Goal: Find contact information: Find contact information

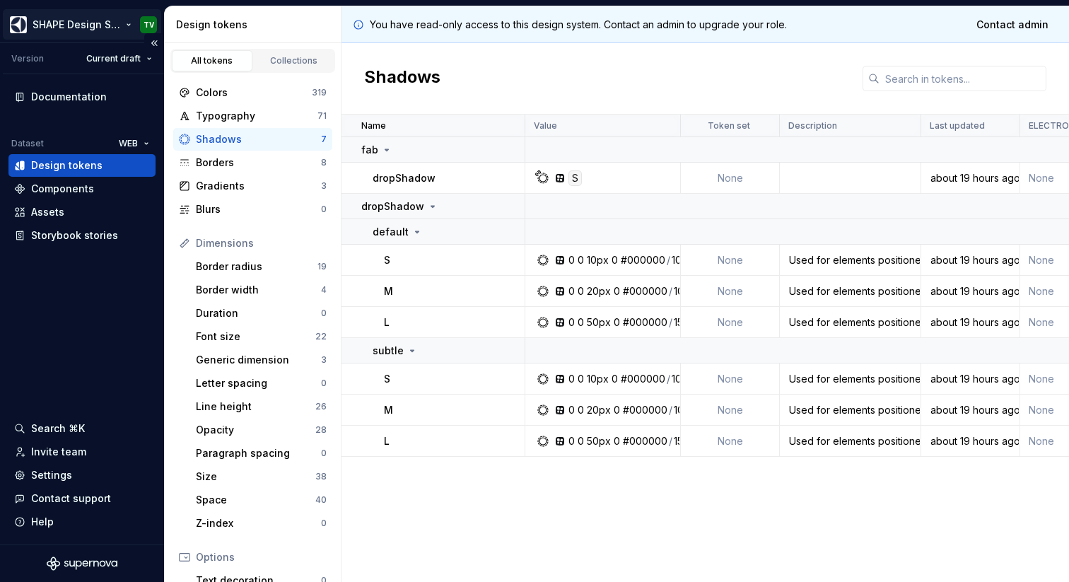
click at [120, 22] on html "SHAPE Design System TV Version Current draft Documentation Dataset WEB Design t…" at bounding box center [534, 291] width 1069 height 582
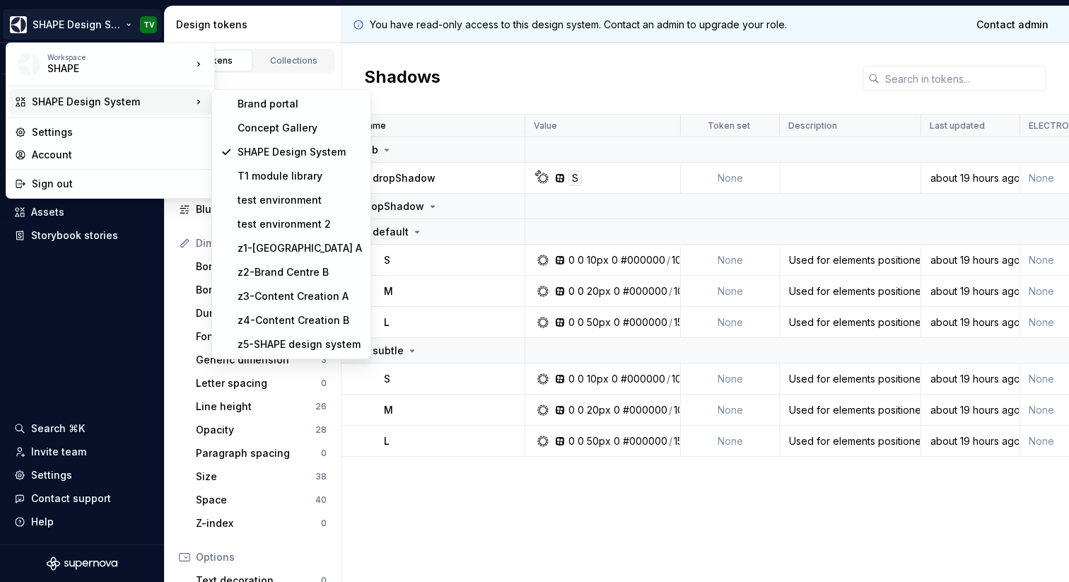
click at [150, 97] on div "SHAPE Design System" at bounding box center [112, 102] width 160 height 14
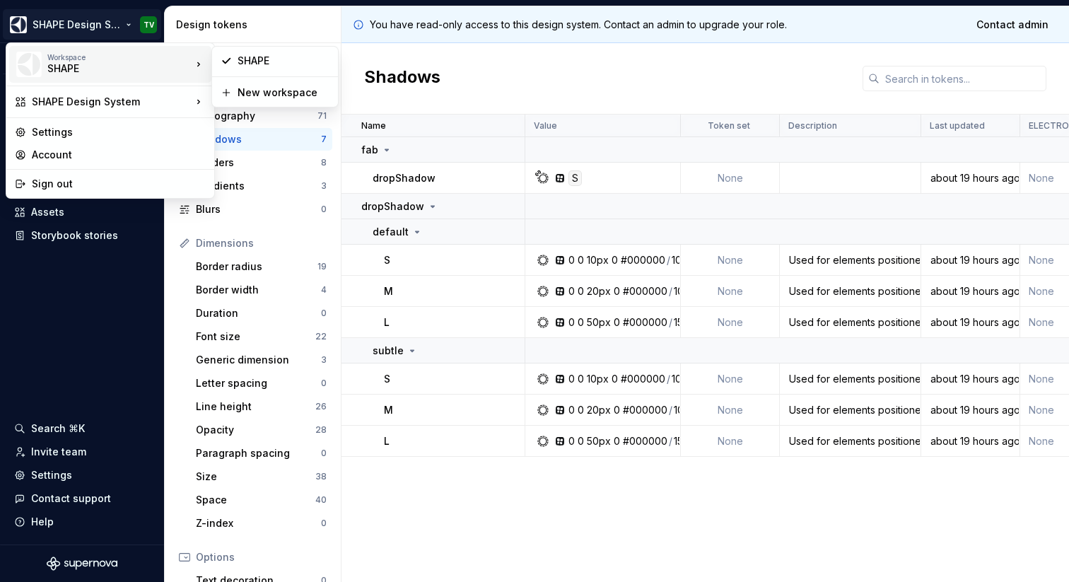
click at [255, 47] on div "SHAPE New workspace" at bounding box center [274, 77] width 127 height 62
click at [255, 54] on div "SHAPE" at bounding box center [284, 61] width 92 height 14
click at [115, 30] on html "SHAPE Design System TV Version Current draft Documentation Dataset WEB Design t…" at bounding box center [534, 291] width 1069 height 582
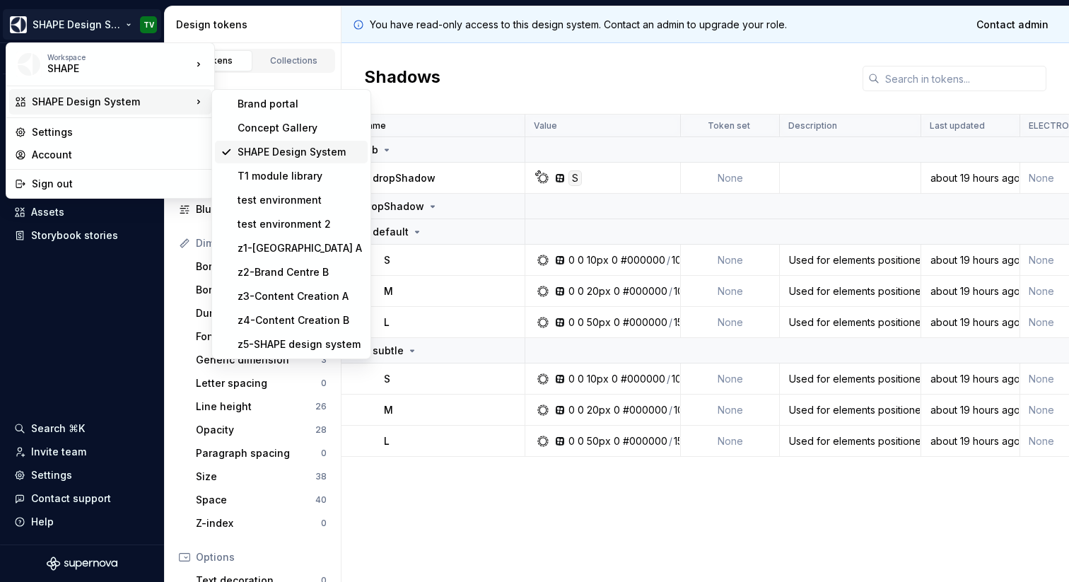
click at [263, 150] on div "SHAPE Design System" at bounding box center [300, 152] width 124 height 14
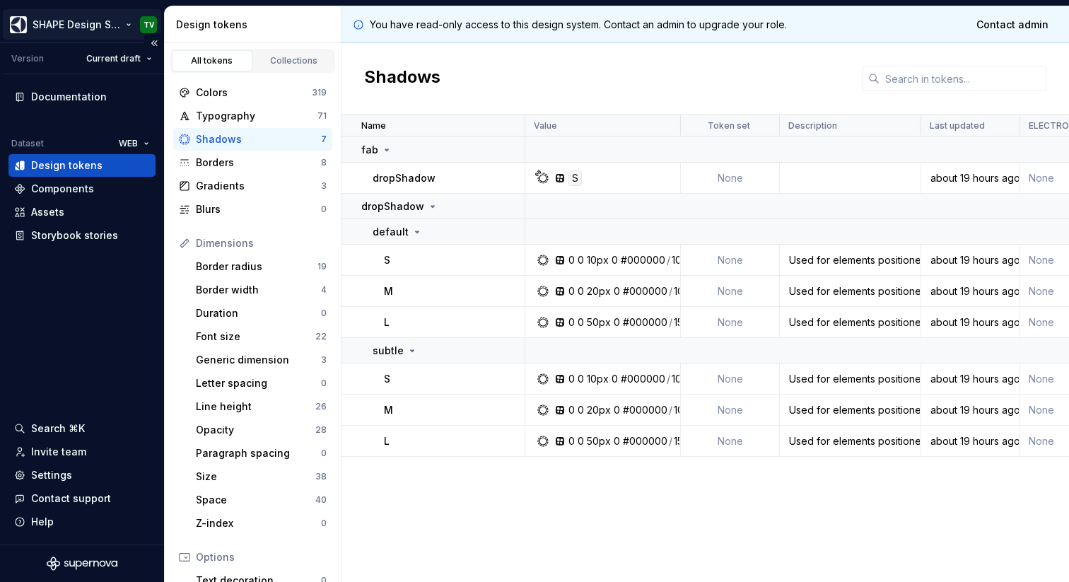
click at [129, 24] on html "SHAPE Design System TV Version Current draft Documentation Dataset WEB Design t…" at bounding box center [534, 291] width 1069 height 582
click at [129, 25] on html "SHAPE Design System TV Version Current draft Documentation Dataset WEB Design t…" at bounding box center [534, 291] width 1069 height 582
click at [63, 478] on div "Settings" at bounding box center [51, 475] width 41 height 14
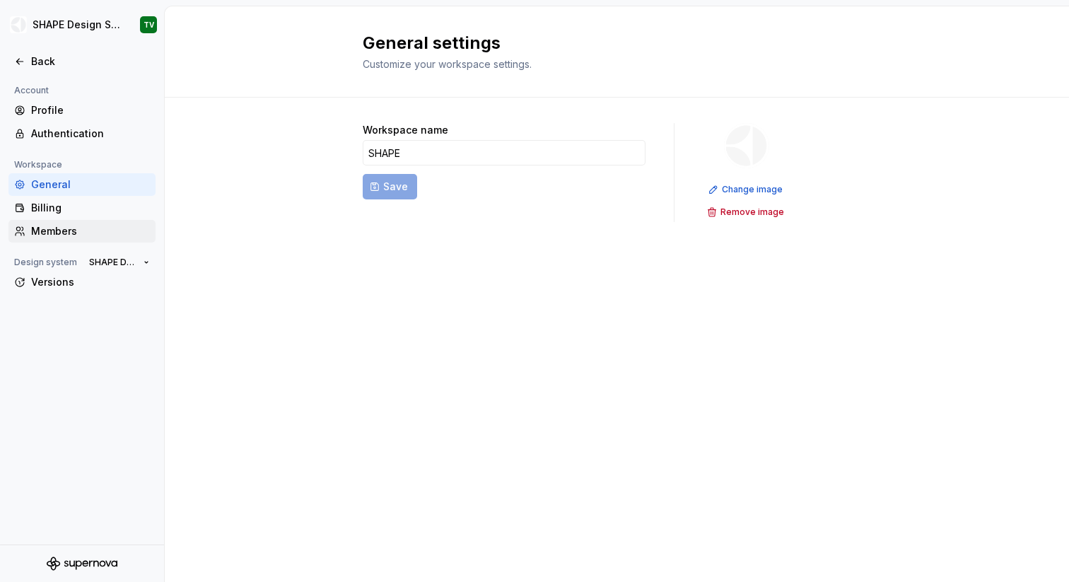
click at [70, 230] on div "Members" at bounding box center [90, 231] width 119 height 14
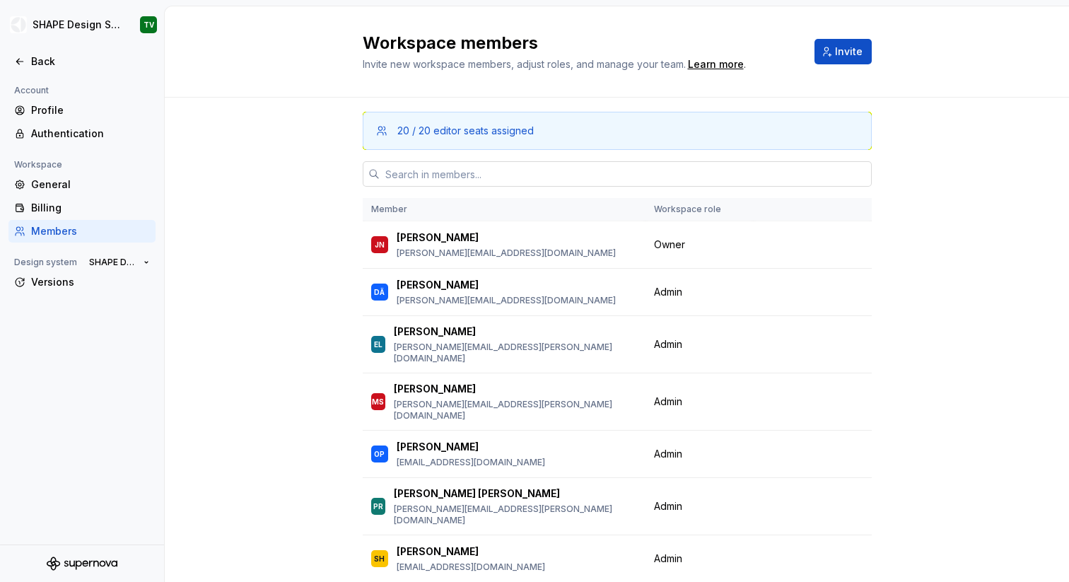
click at [442, 172] on input "text" at bounding box center [626, 173] width 492 height 25
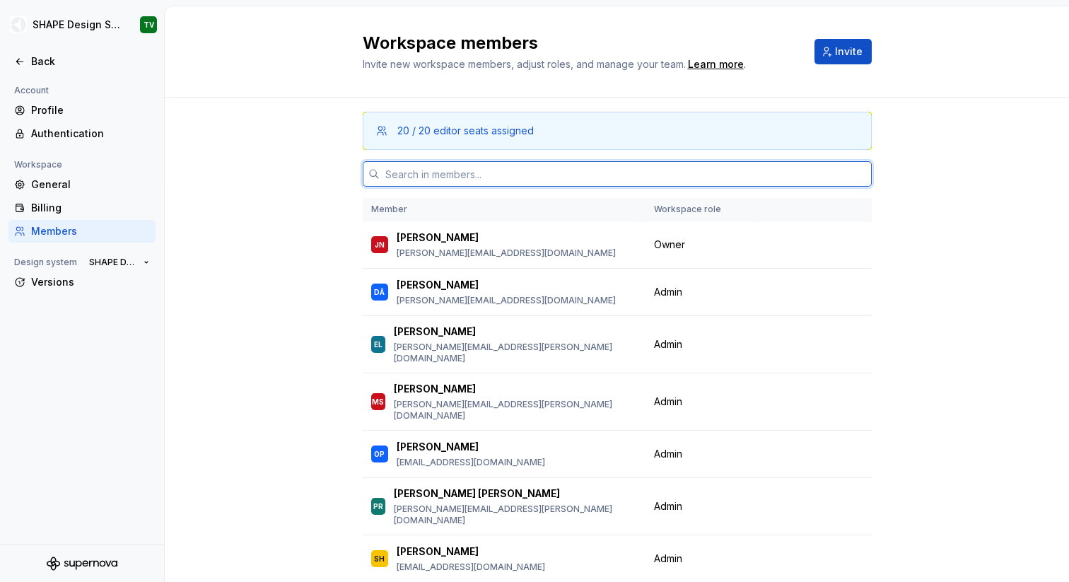
paste input "[DOMAIN_NAME]"
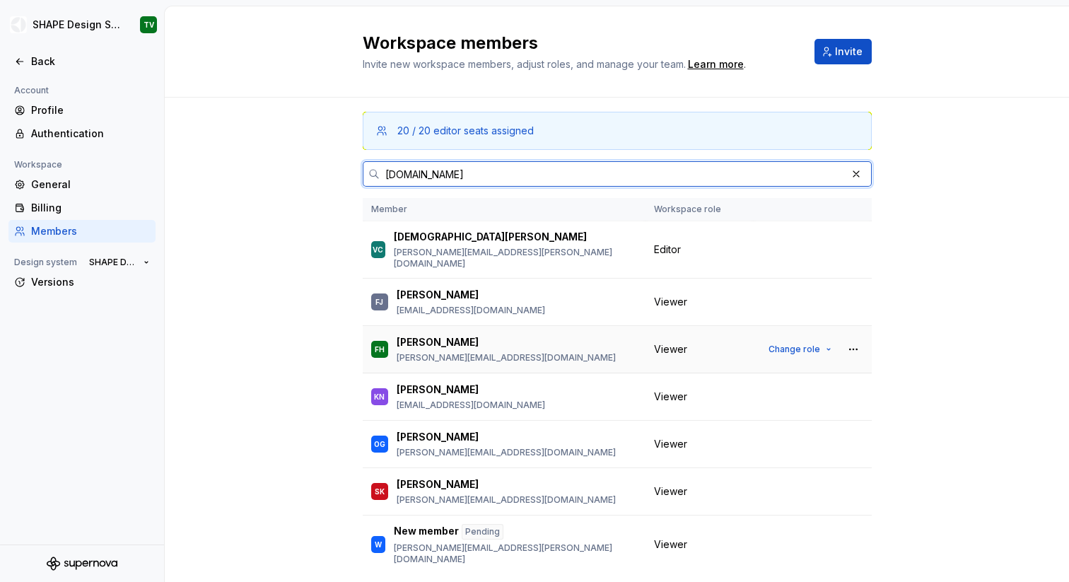
scroll to position [24, 0]
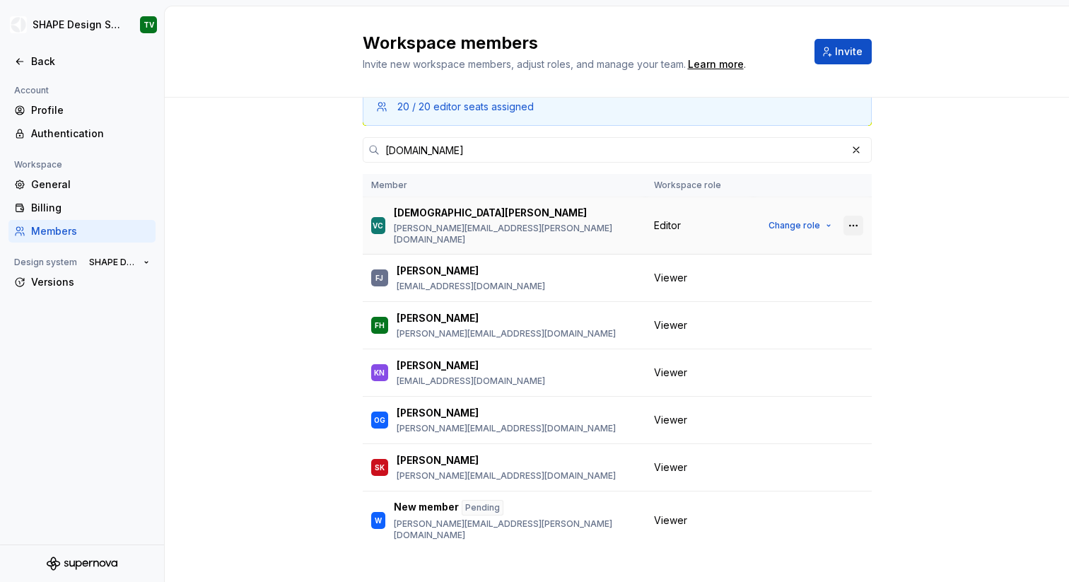
click at [854, 221] on button "button" at bounding box center [854, 226] width 20 height 20
click at [921, 207] on div "20 / 20 editor seats assigned [DOMAIN_NAME] Member Workspace role VC [PERSON_NA…" at bounding box center [617, 339] width 905 height 530
drag, startPoint x: 540, startPoint y: 231, endPoint x: 395, endPoint y: 231, distance: 145.7
click at [395, 231] on div "VC [PERSON_NAME] [PERSON_NAME][EMAIL_ADDRESS][PERSON_NAME][DOMAIN_NAME]" at bounding box center [504, 226] width 266 height 40
copy p "[PERSON_NAME][EMAIL_ADDRESS][PERSON_NAME][DOMAIN_NAME]"
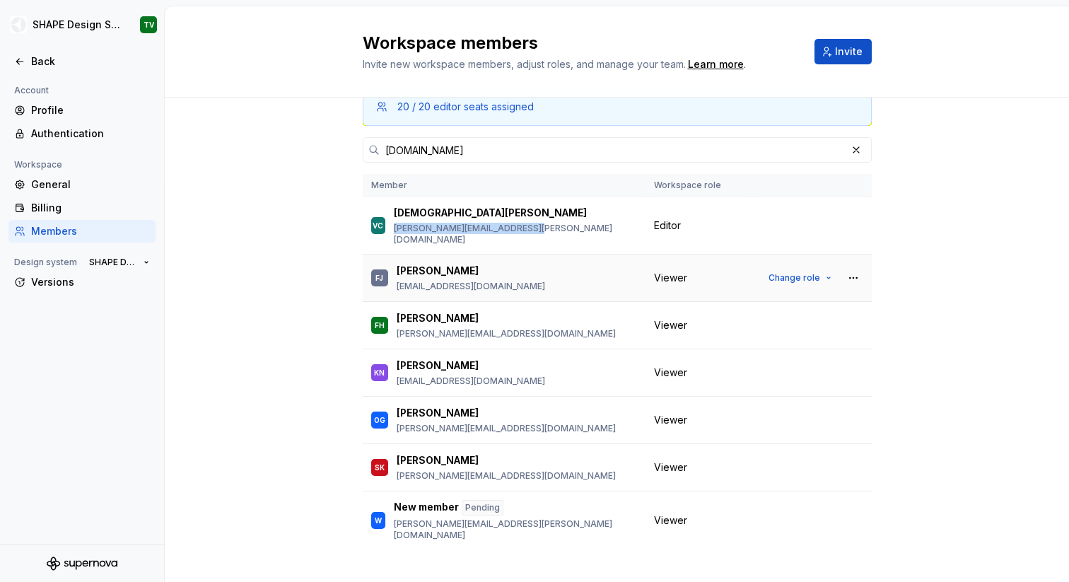
drag, startPoint x: 537, startPoint y: 280, endPoint x: 392, endPoint y: 279, distance: 145.0
click at [392, 279] on div "[PERSON_NAME] [PERSON_NAME][EMAIL_ADDRESS][DOMAIN_NAME]" at bounding box center [504, 278] width 266 height 30
copy p "[EMAIL_ADDRESS][DOMAIN_NAME]"
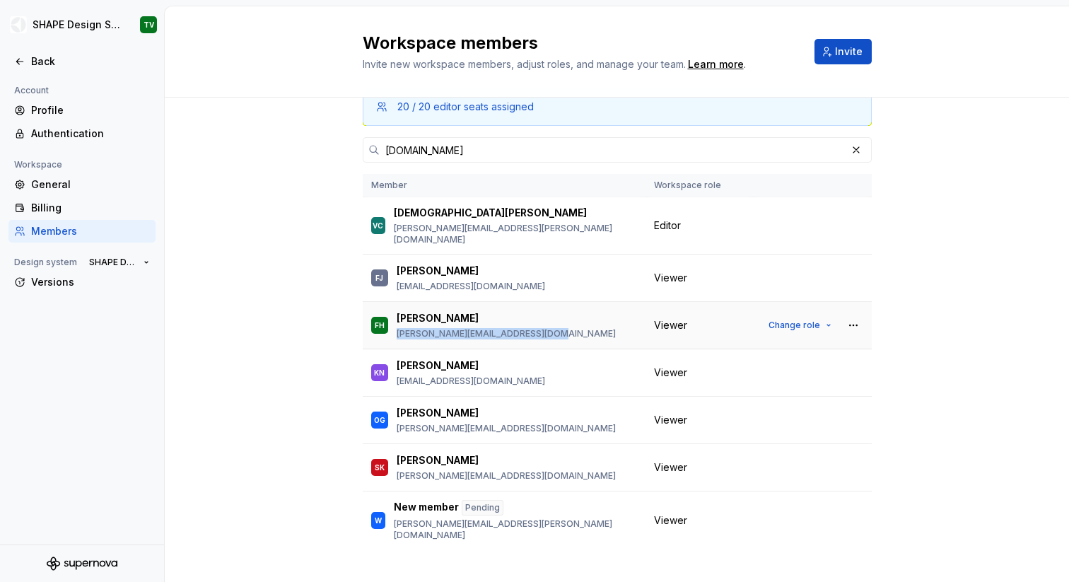
drag, startPoint x: 573, startPoint y: 322, endPoint x: 395, endPoint y: 324, distance: 177.5
click at [395, 324] on div "FH [PERSON_NAME] [PERSON_NAME][EMAIL_ADDRESS][DOMAIN_NAME]" at bounding box center [504, 325] width 266 height 30
copy p "[PERSON_NAME][EMAIL_ADDRESS][DOMAIN_NAME]"
drag, startPoint x: 569, startPoint y: 369, endPoint x: 393, endPoint y: 369, distance: 175.4
click at [393, 369] on div "KN [PERSON_NAME] [PERSON_NAME][EMAIL_ADDRESS][DOMAIN_NAME]" at bounding box center [504, 373] width 266 height 30
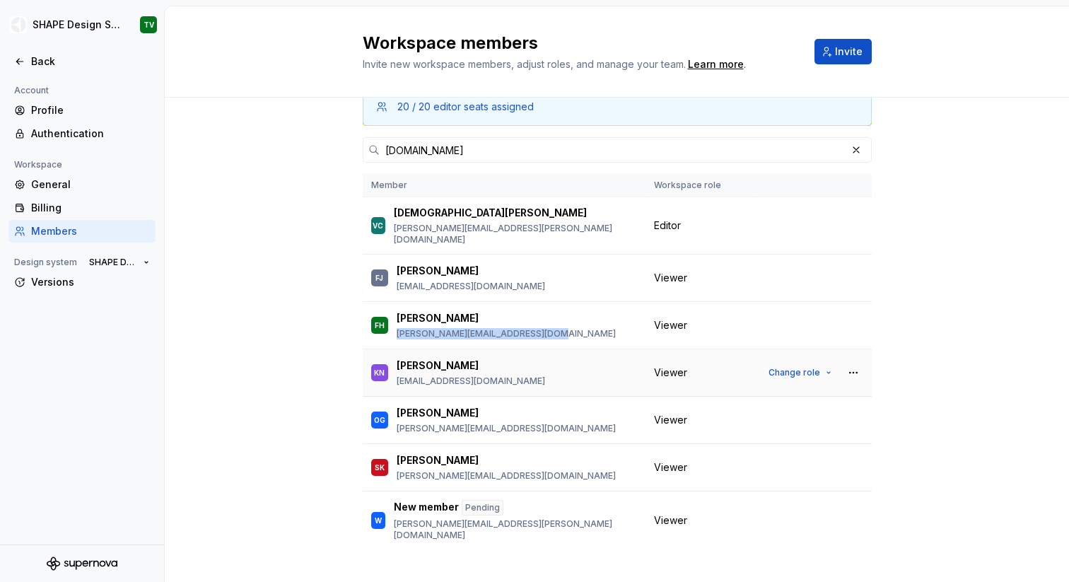
copy p "[EMAIL_ADDRESS][DOMAIN_NAME]"
click at [520, 423] on p "[PERSON_NAME][EMAIL_ADDRESS][DOMAIN_NAME]" at bounding box center [506, 428] width 219 height 11
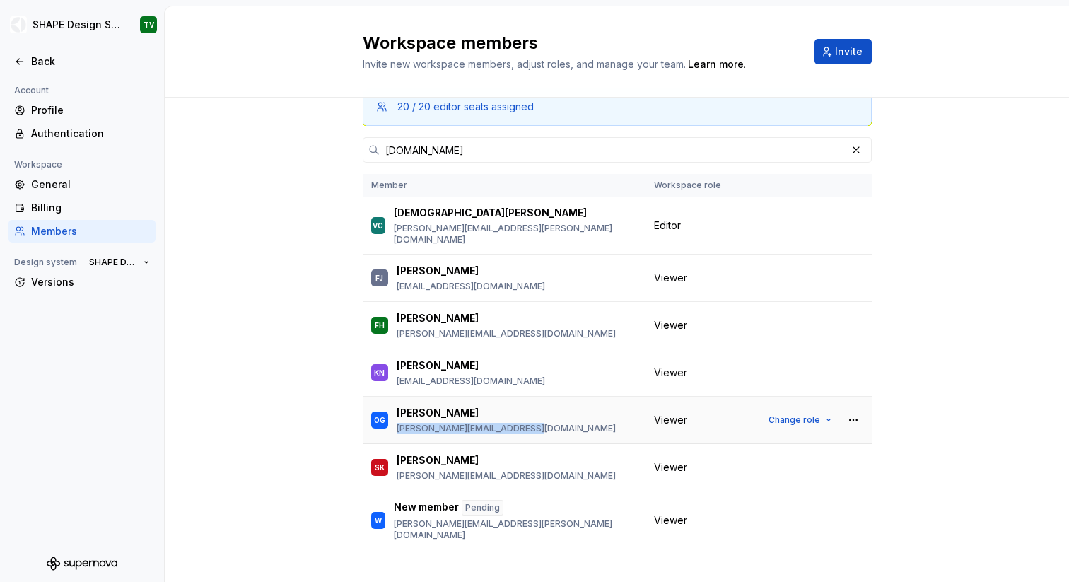
drag, startPoint x: 535, startPoint y: 426, endPoint x: 392, endPoint y: 419, distance: 142.3
click at [392, 419] on td "OG [PERSON_NAME] [PERSON_NAME][EMAIL_ADDRESS][DOMAIN_NAME]" at bounding box center [504, 420] width 283 height 47
copy p "[PERSON_NAME][EMAIL_ADDRESS][DOMAIN_NAME]"
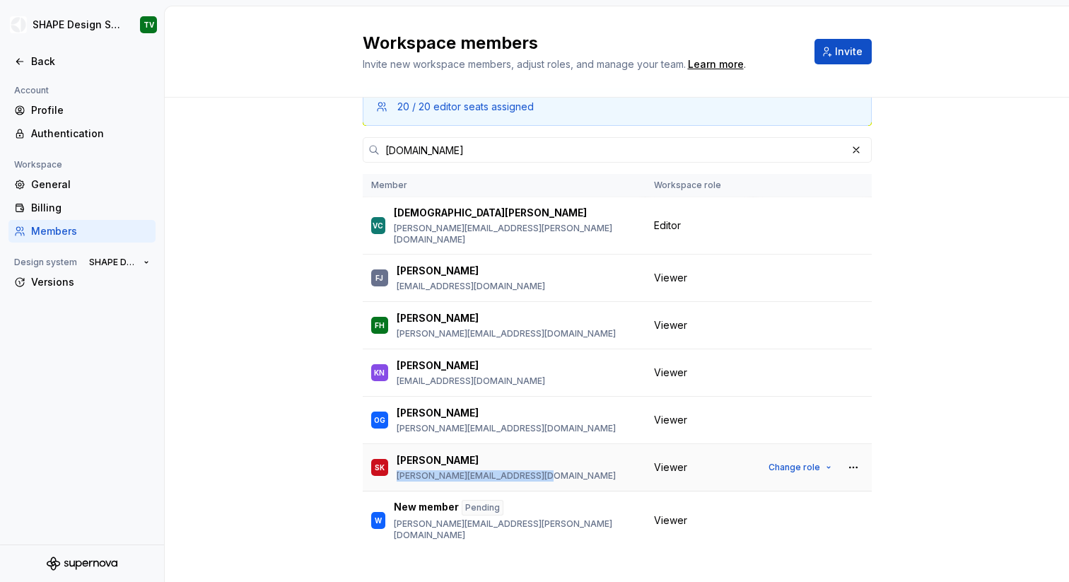
drag, startPoint x: 541, startPoint y: 465, endPoint x: 393, endPoint y: 470, distance: 147.9
click at [393, 470] on div "[PERSON_NAME] Karlsson [EMAIL_ADDRESS][DOMAIN_NAME]" at bounding box center [504, 468] width 266 height 30
copy p "[PERSON_NAME][EMAIL_ADDRESS][DOMAIN_NAME]"
click at [484, 523] on td "W New member Pending [PERSON_NAME][EMAIL_ADDRESS][PERSON_NAME][DOMAIN_NAME]" at bounding box center [504, 521] width 283 height 59
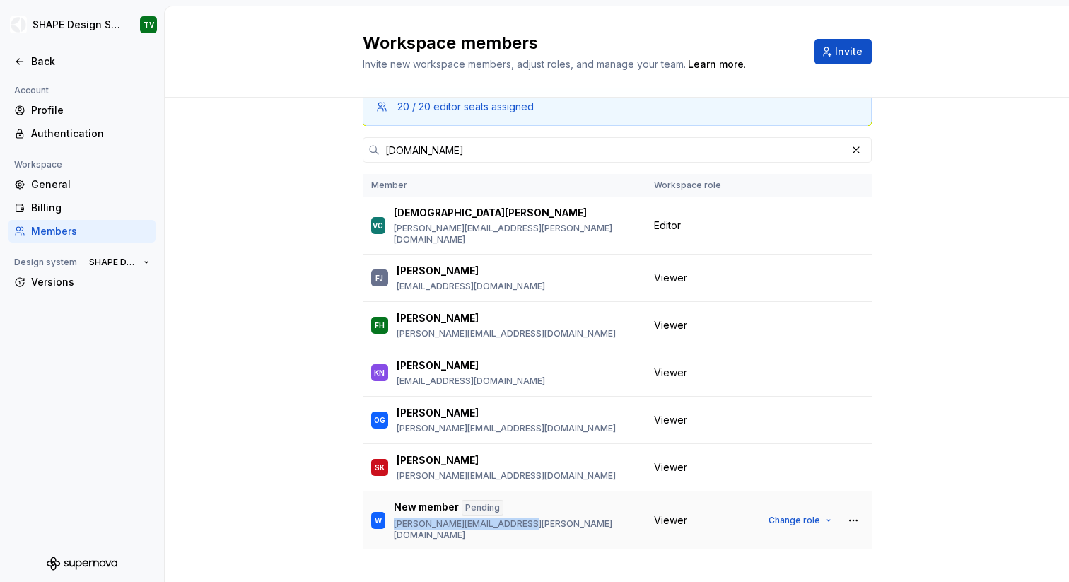
drag, startPoint x: 504, startPoint y: 517, endPoint x: 395, endPoint y: 512, distance: 108.3
click at [395, 512] on div "W New member Pending [PERSON_NAME][EMAIL_ADDRESS][PERSON_NAME][DOMAIN_NAME]" at bounding box center [504, 520] width 266 height 41
copy p "[PERSON_NAME][EMAIL_ADDRESS][PERSON_NAME][DOMAIN_NAME]"
click at [499, 144] on input "[DOMAIN_NAME]" at bounding box center [613, 149] width 467 height 25
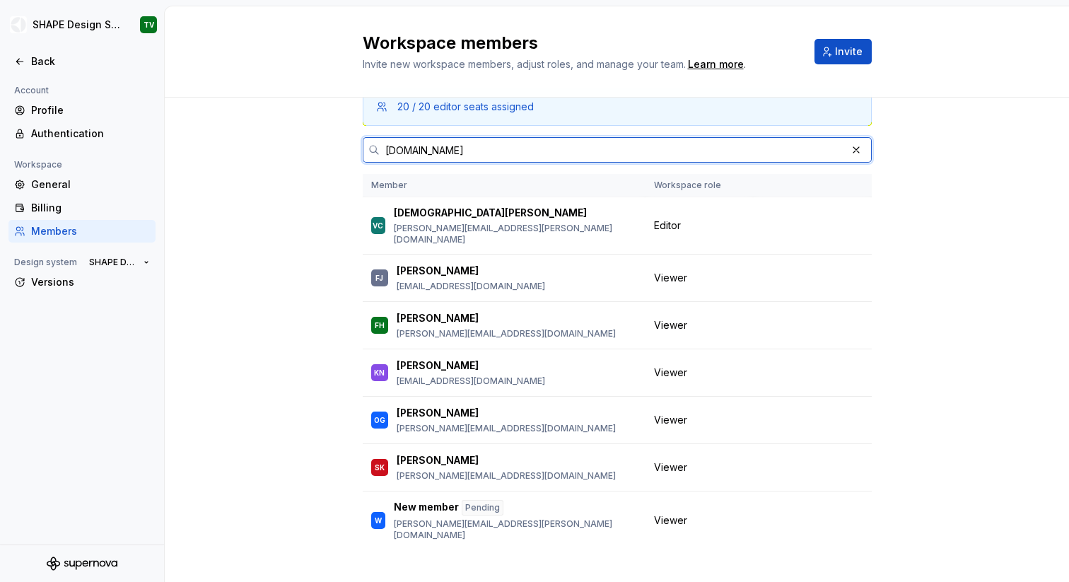
click at [499, 144] on input "[DOMAIN_NAME]" at bounding box center [613, 149] width 467 height 25
paste input "[DOMAIN_NAME]"
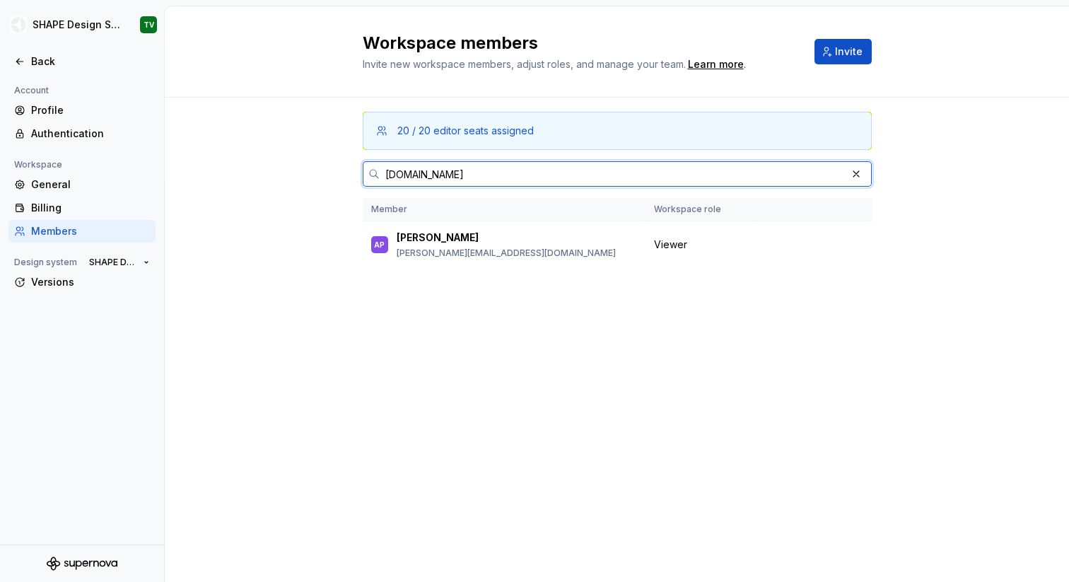
scroll to position [0, 0]
type input "[DOMAIN_NAME]"
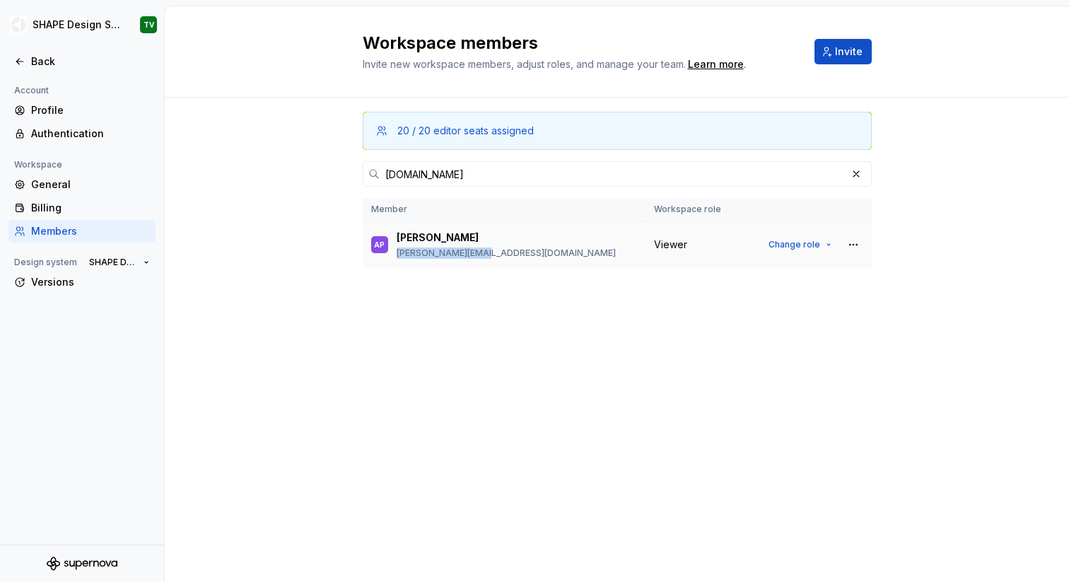
drag, startPoint x: 501, startPoint y: 253, endPoint x: 393, endPoint y: 257, distance: 108.3
click at [393, 257] on div "AP [PERSON_NAME] [PERSON_NAME][EMAIL_ADDRESS][DOMAIN_NAME]" at bounding box center [504, 245] width 266 height 30
copy p "[PERSON_NAME][EMAIL_ADDRESS][DOMAIN_NAME]"
click at [534, 173] on input "[DOMAIN_NAME]" at bounding box center [613, 173] width 467 height 25
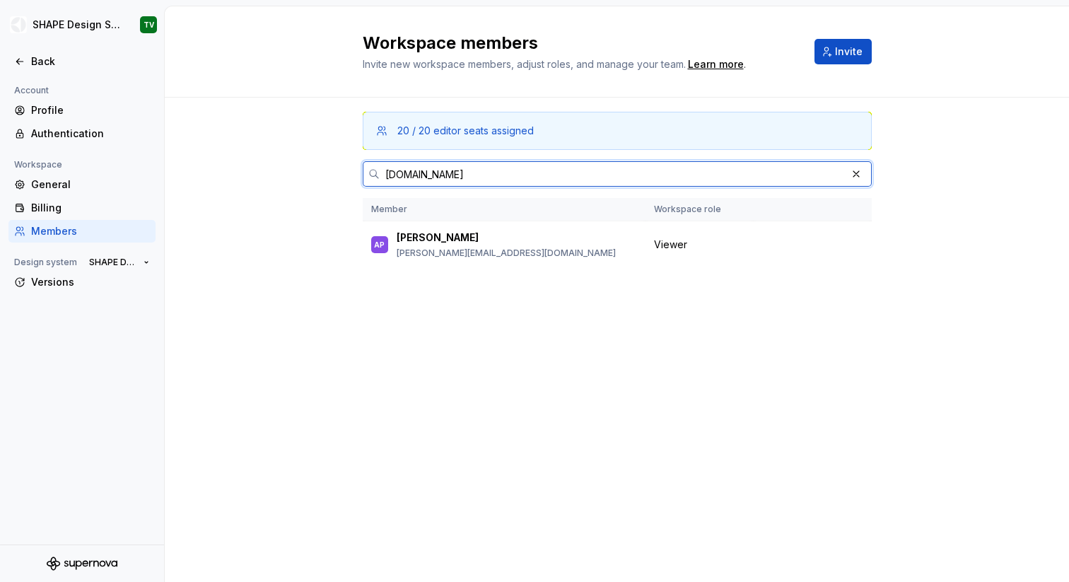
click at [534, 173] on input "[DOMAIN_NAME]" at bounding box center [613, 173] width 467 height 25
click at [847, 178] on input "text" at bounding box center [613, 173] width 467 height 25
paste input "[DOMAIN_NAME]"
type input "[DOMAIN_NAME]"
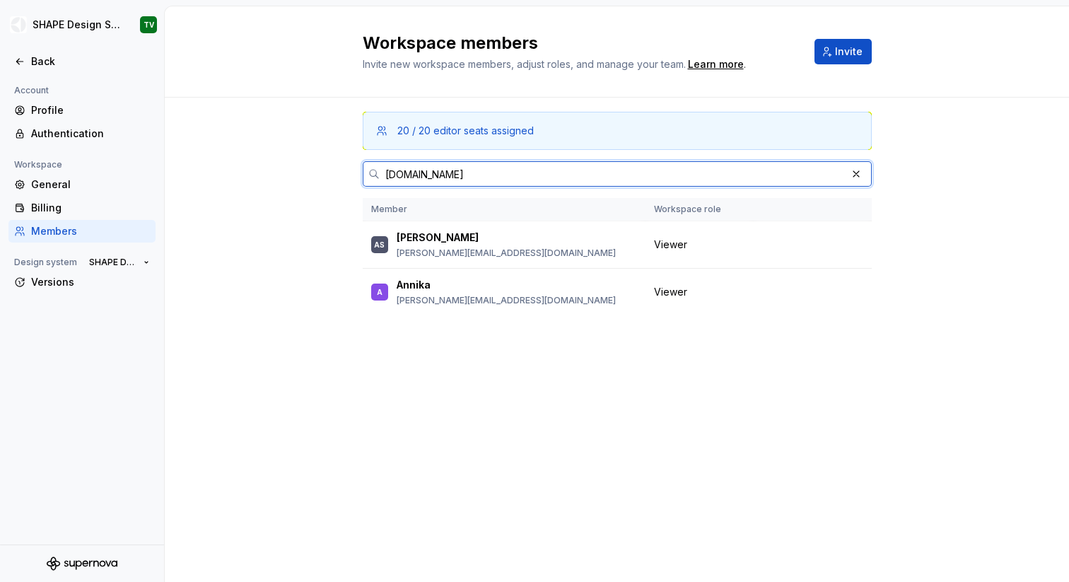
click at [852, 171] on button "button" at bounding box center [857, 174] width 20 height 20
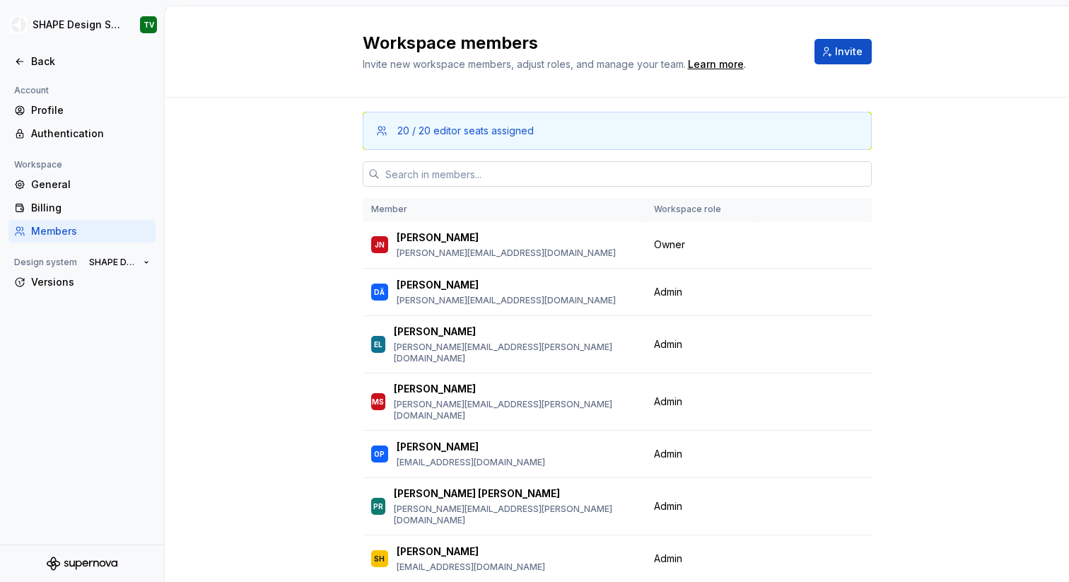
click at [508, 174] on input "text" at bounding box center [626, 173] width 492 height 25
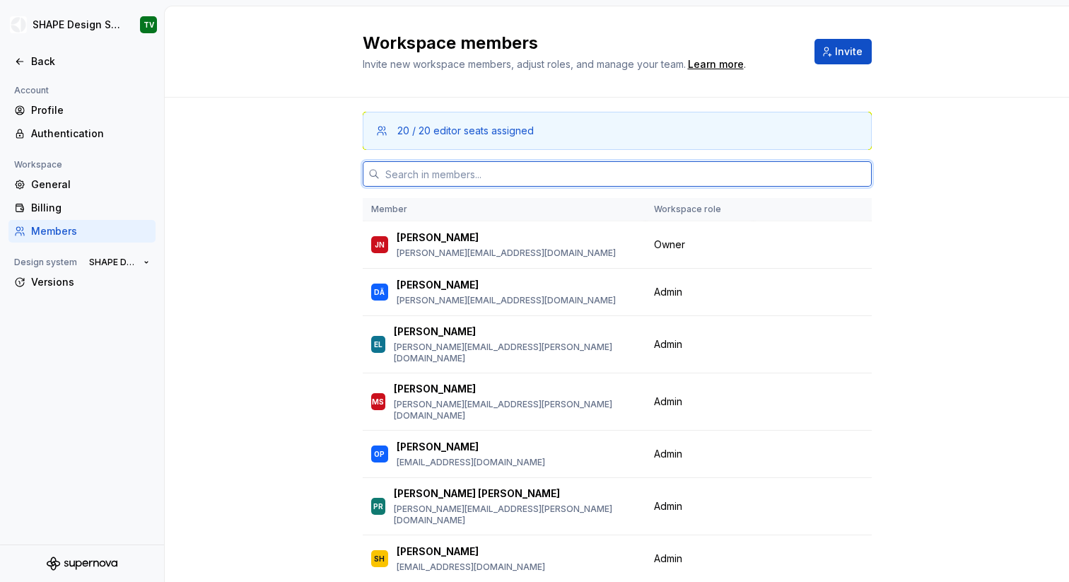
paste input "[DOMAIN_NAME]"
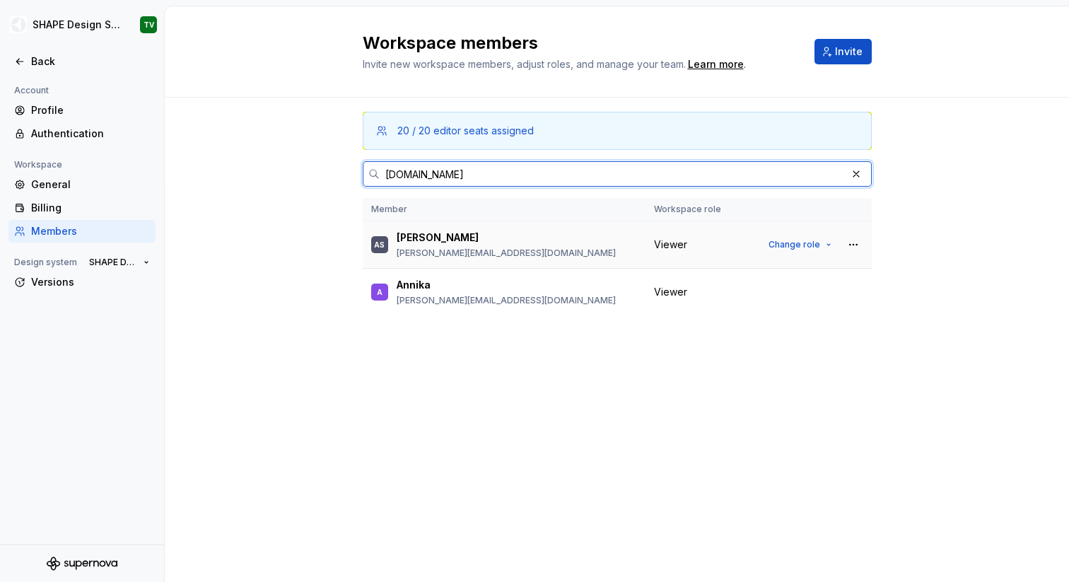
type input "[DOMAIN_NAME]"
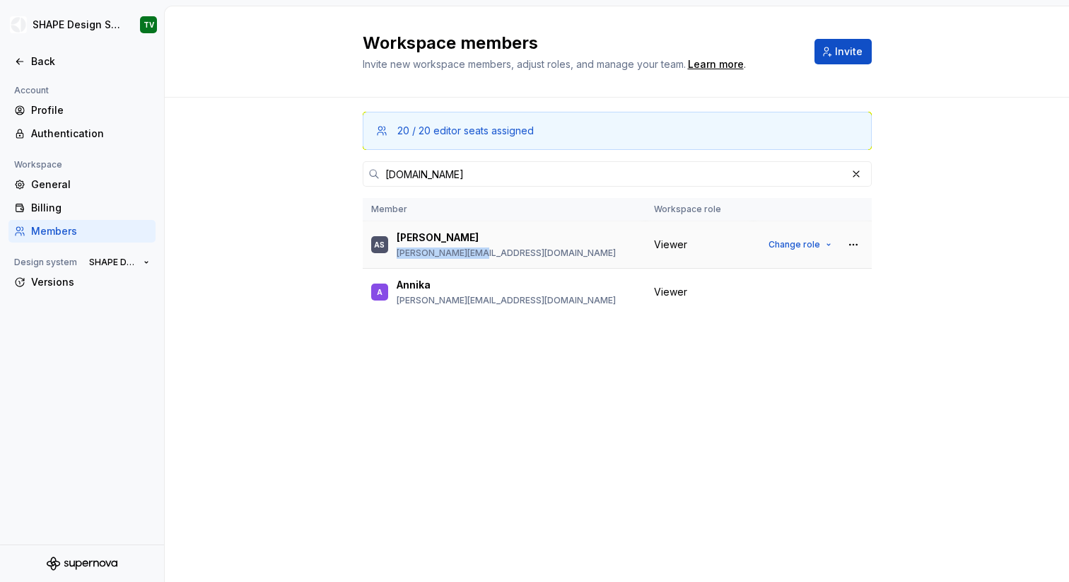
drag, startPoint x: 449, startPoint y: 252, endPoint x: 407, endPoint y: 262, distance: 43.1
click at [395, 251] on div "AS [PERSON_NAME] [PERSON_NAME][EMAIL_ADDRESS][DOMAIN_NAME]" at bounding box center [504, 245] width 266 height 30
copy p "[PERSON_NAME][EMAIL_ADDRESS][DOMAIN_NAME]"
drag, startPoint x: 470, startPoint y: 300, endPoint x: 400, endPoint y: 298, distance: 70.0
click at [400, 298] on div "A [PERSON_NAME] [PERSON_NAME][EMAIL_ADDRESS][DOMAIN_NAME]" at bounding box center [504, 292] width 266 height 30
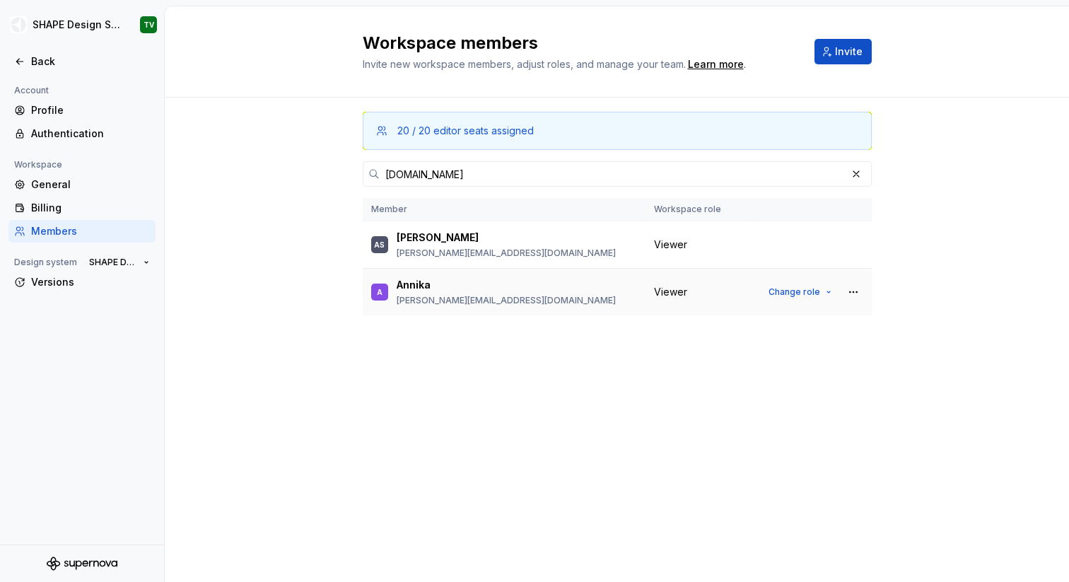
click at [495, 303] on div "A [PERSON_NAME] [PERSON_NAME][EMAIL_ADDRESS][DOMAIN_NAME]" at bounding box center [504, 292] width 266 height 30
drag, startPoint x: 472, startPoint y: 300, endPoint x: 395, endPoint y: 301, distance: 76.4
click at [395, 301] on div "A [PERSON_NAME] [PERSON_NAME][EMAIL_ADDRESS][DOMAIN_NAME]" at bounding box center [504, 292] width 266 height 30
copy p "[PERSON_NAME][EMAIL_ADDRESS][DOMAIN_NAME]"
click at [854, 173] on button "button" at bounding box center [857, 174] width 20 height 20
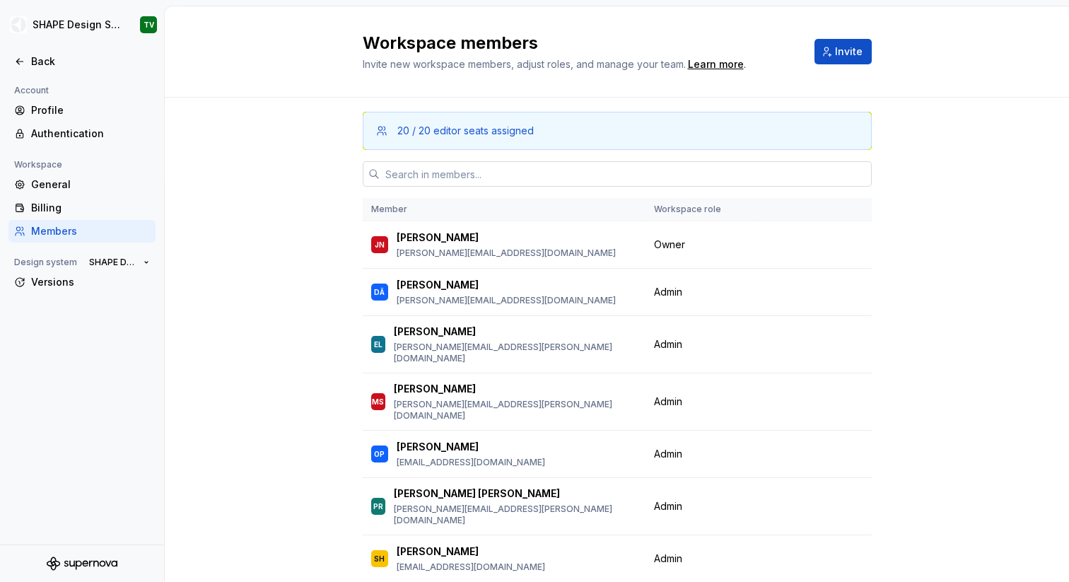
click at [494, 172] on input "text" at bounding box center [626, 173] width 492 height 25
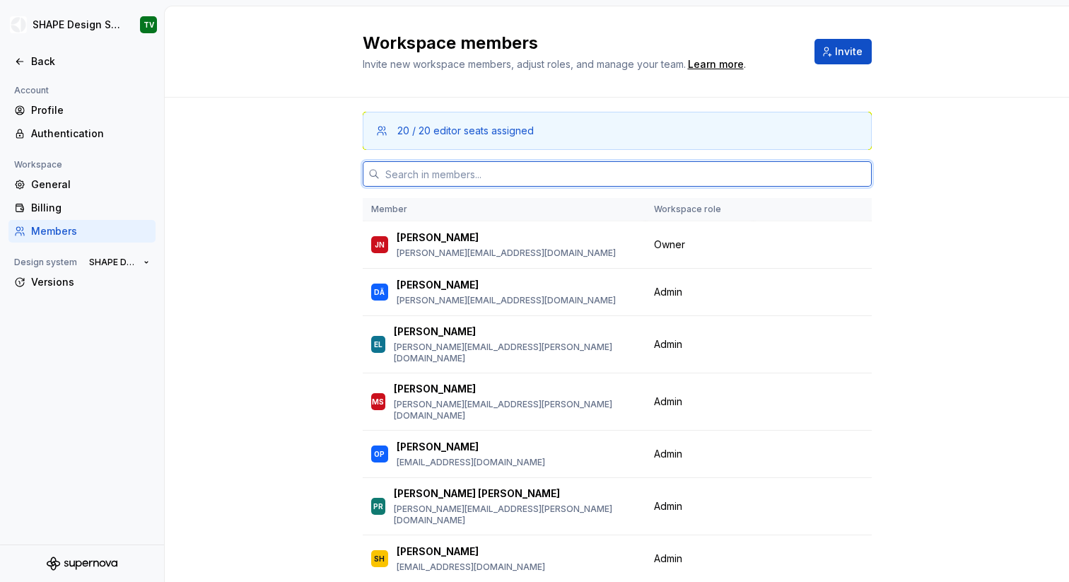
paste input "[DOMAIN_NAME]"
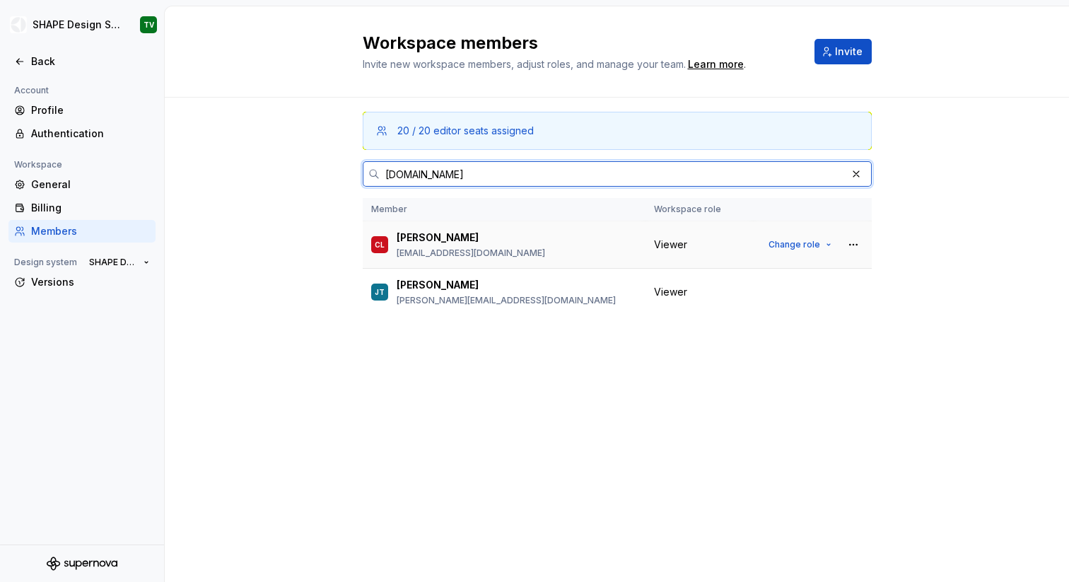
type input "[DOMAIN_NAME]"
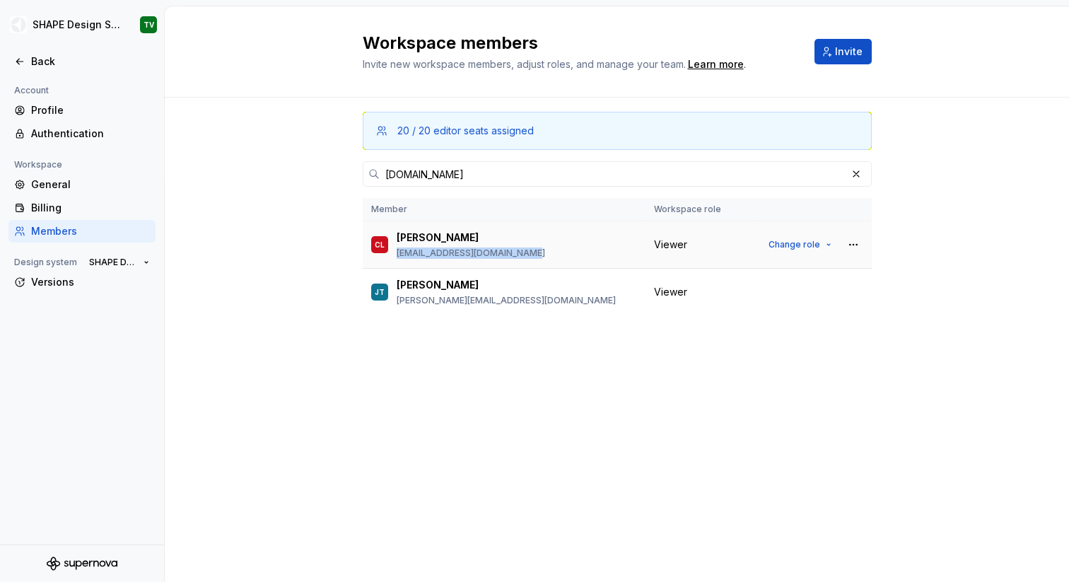
drag, startPoint x: 517, startPoint y: 256, endPoint x: 392, endPoint y: 257, distance: 125.2
click at [392, 257] on div "[PERSON_NAME] [PERSON_NAME][EMAIL_ADDRESS][DOMAIN_NAME]" at bounding box center [504, 245] width 266 height 30
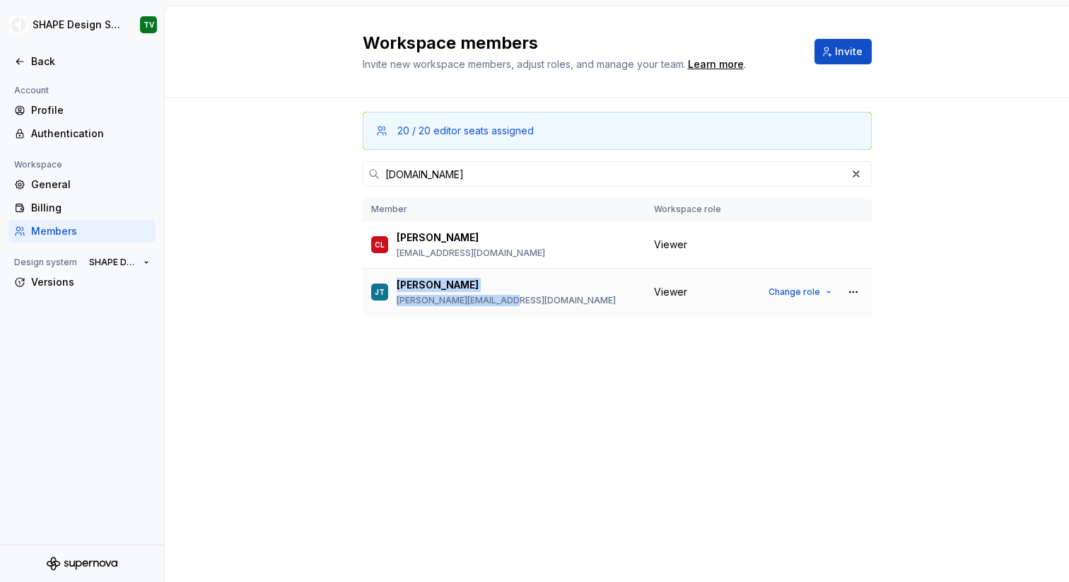
drag, startPoint x: 504, startPoint y: 299, endPoint x: 391, endPoint y: 296, distance: 113.2
click at [391, 296] on div "[PERSON_NAME] Thalin [EMAIL_ADDRESS][PERSON_NAME][DOMAIN_NAME]" at bounding box center [504, 292] width 266 height 30
click at [444, 289] on p "[PERSON_NAME]" at bounding box center [438, 285] width 82 height 14
drag, startPoint x: 492, startPoint y: 298, endPoint x: 394, endPoint y: 301, distance: 98.3
click at [394, 301] on div "[PERSON_NAME] Thalin [EMAIL_ADDRESS][PERSON_NAME][DOMAIN_NAME]" at bounding box center [504, 292] width 266 height 30
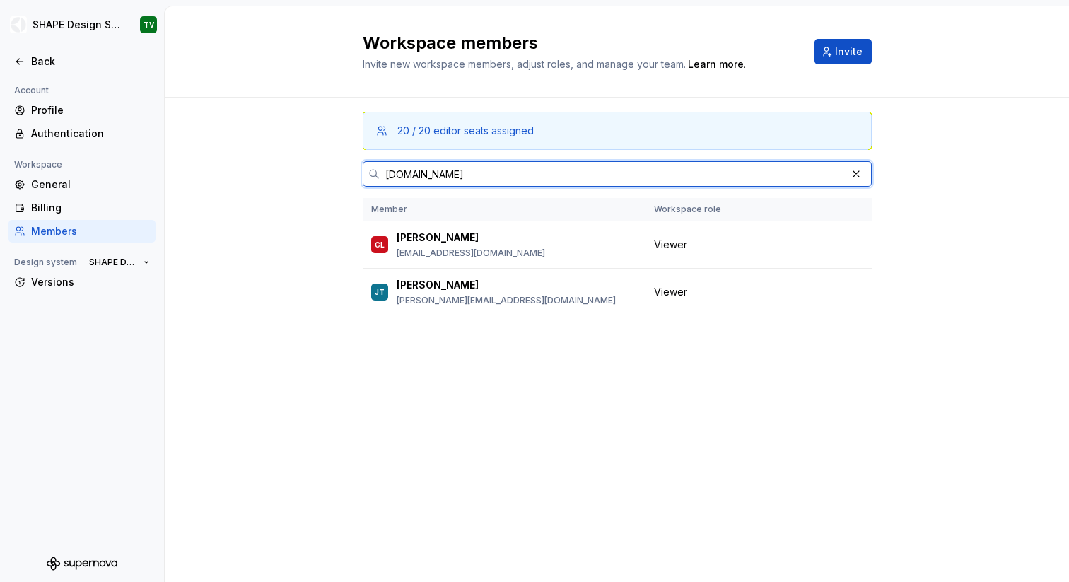
click at [495, 176] on input "[DOMAIN_NAME]" at bounding box center [613, 173] width 467 height 25
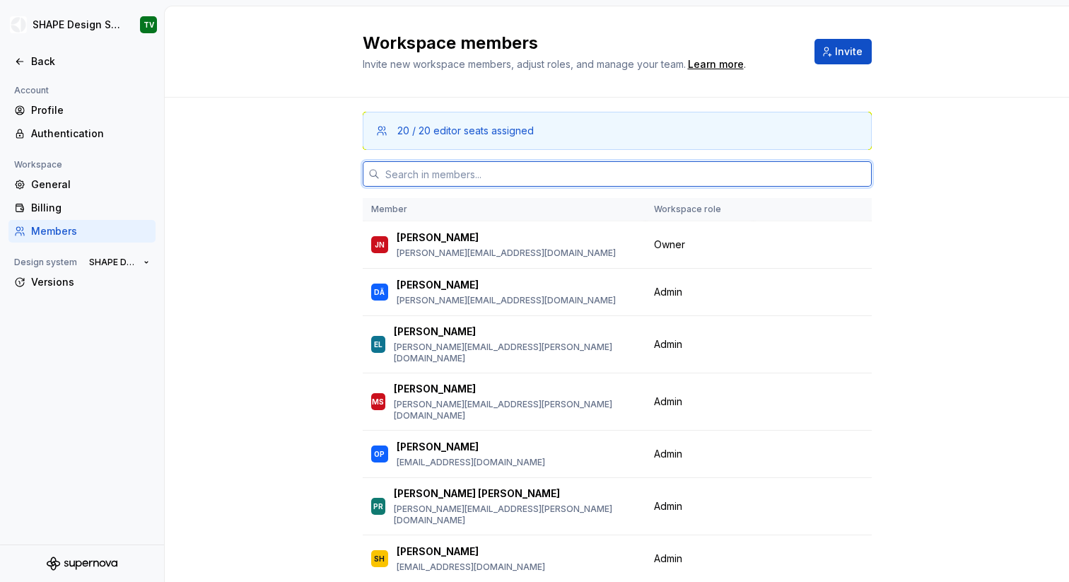
paste input "[DOMAIN_NAME]"
type input "[DOMAIN_NAME]"
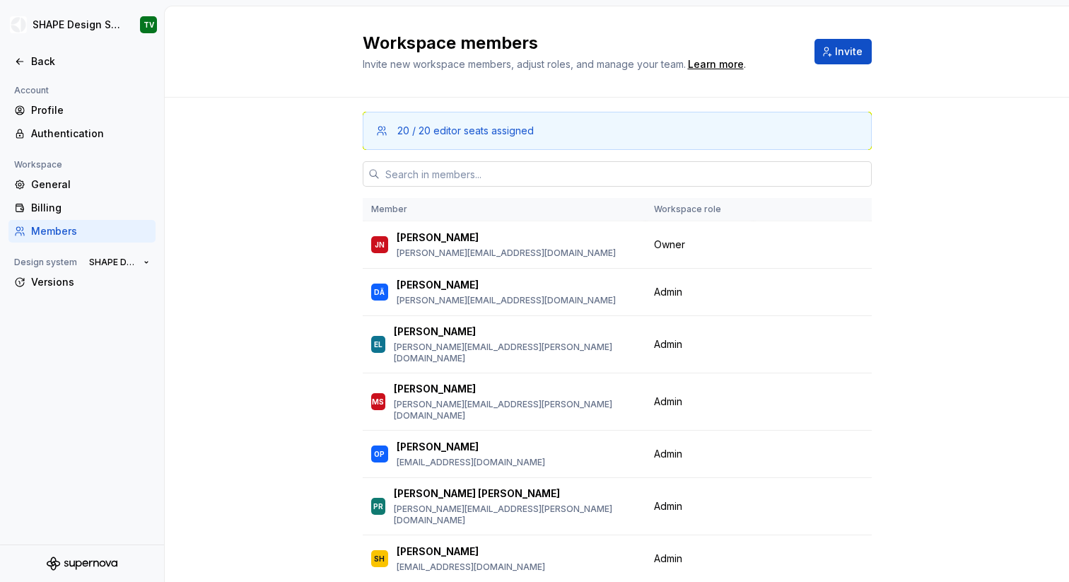
click at [507, 177] on input "text" at bounding box center [626, 173] width 492 height 25
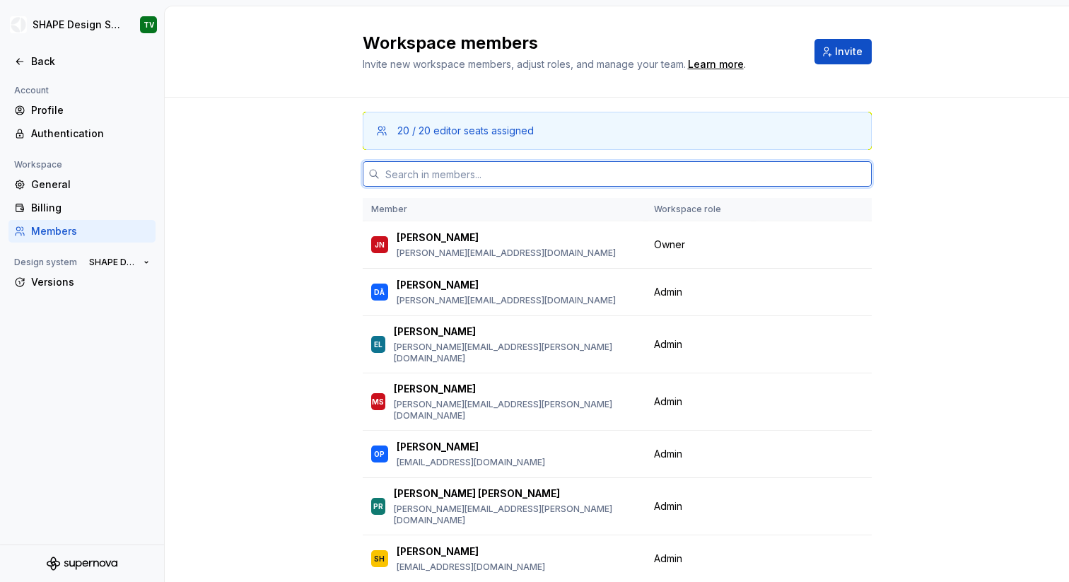
paste input "[DOMAIN_NAME]"
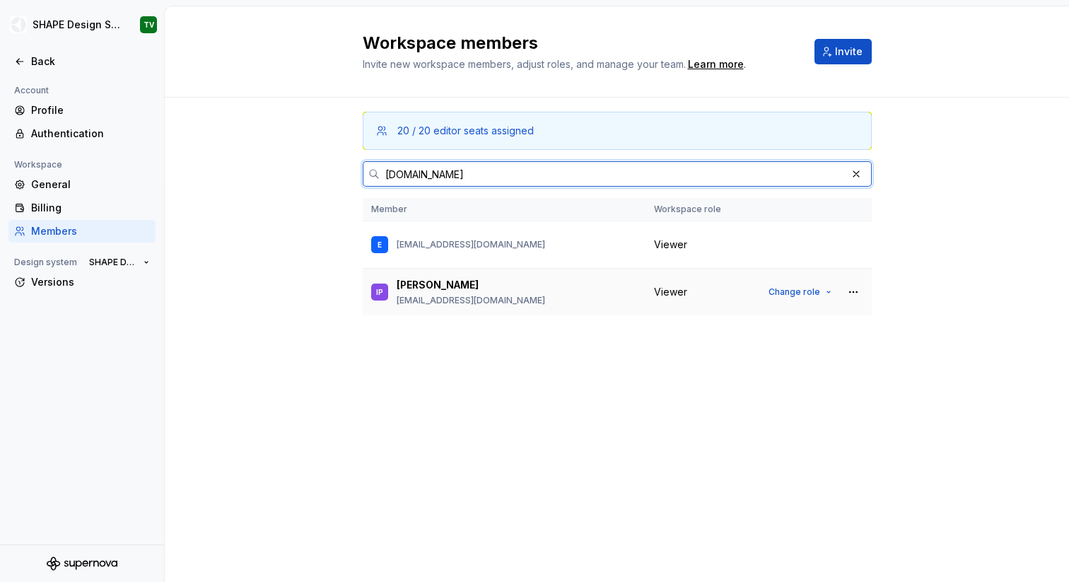
type input "[DOMAIN_NAME]"
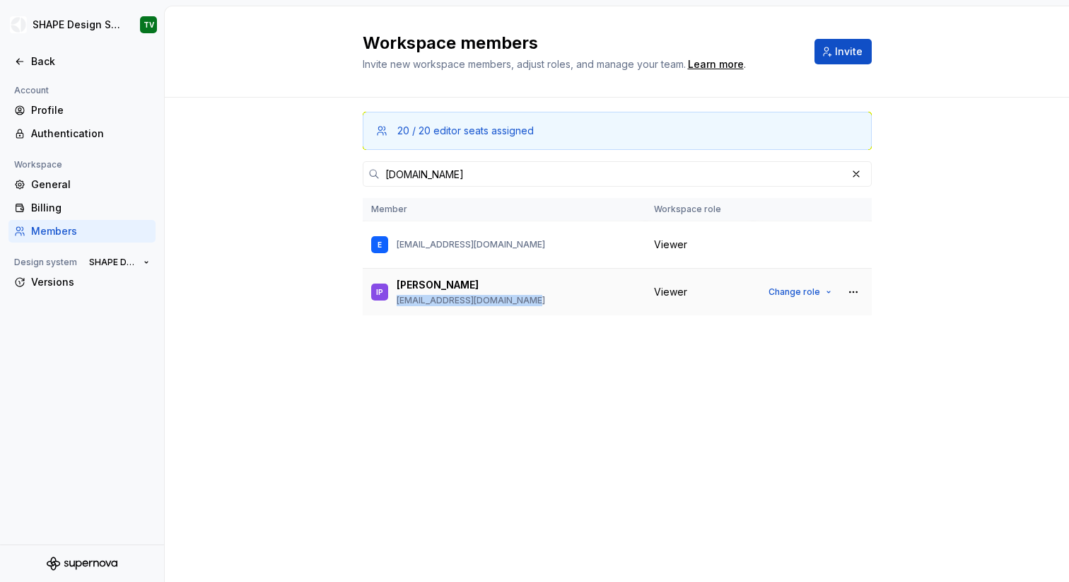
drag, startPoint x: 523, startPoint y: 300, endPoint x: 394, endPoint y: 301, distance: 129.4
click at [394, 301] on div "IP [PERSON_NAME] [EMAIL_ADDRESS][DOMAIN_NAME]" at bounding box center [504, 292] width 266 height 30
click at [539, 243] on div "E [EMAIL_ADDRESS][DOMAIN_NAME]" at bounding box center [504, 245] width 266 height 30
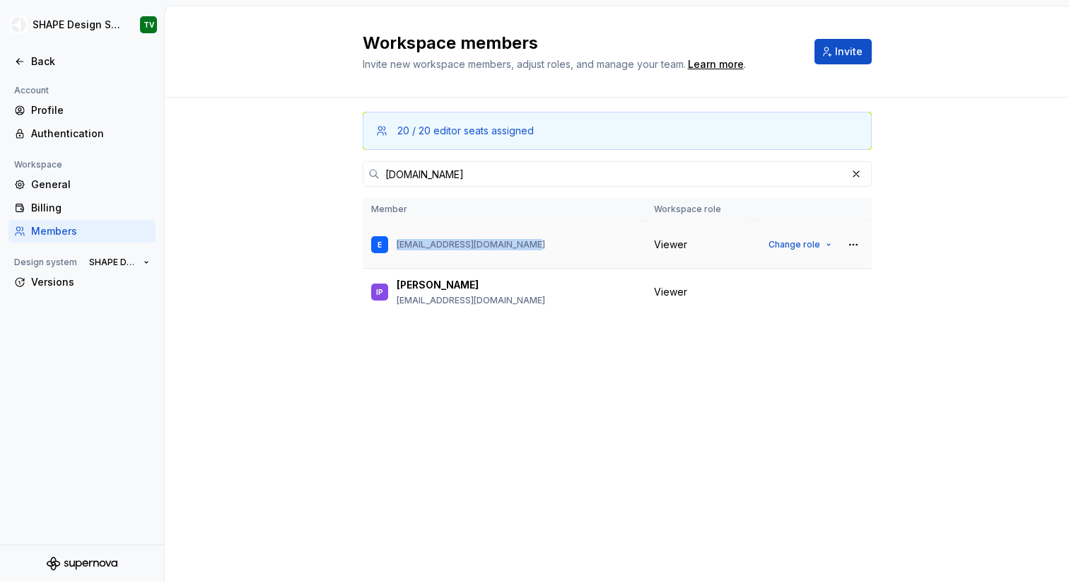
drag, startPoint x: 549, startPoint y: 245, endPoint x: 396, endPoint y: 245, distance: 153.5
click at [396, 245] on div "E [EMAIL_ADDRESS][DOMAIN_NAME]" at bounding box center [504, 245] width 266 height 30
click at [577, 176] on input "[DOMAIN_NAME]" at bounding box center [613, 173] width 467 height 25
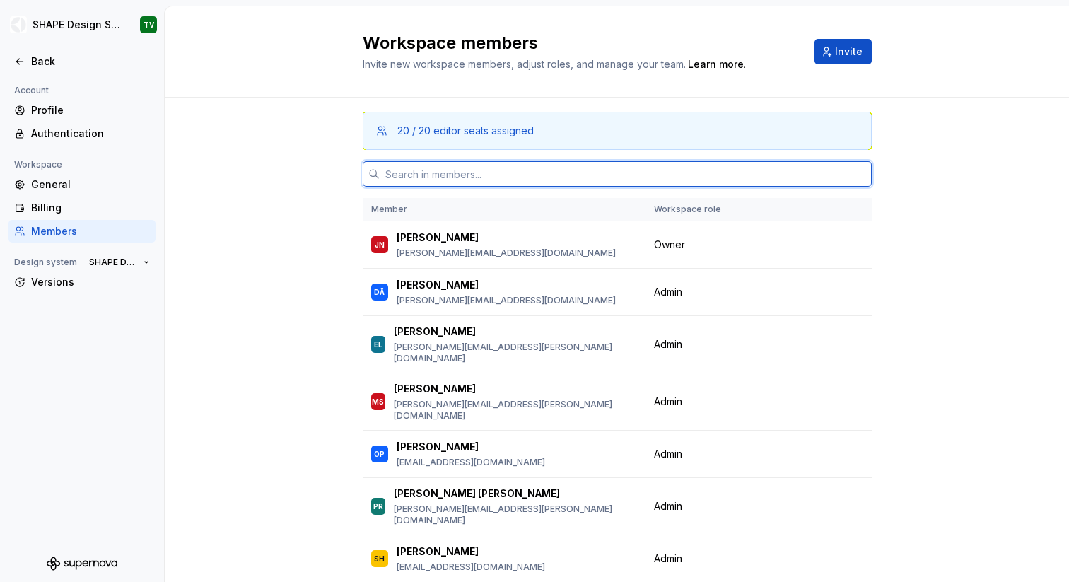
paste input "[DOMAIN_NAME]"
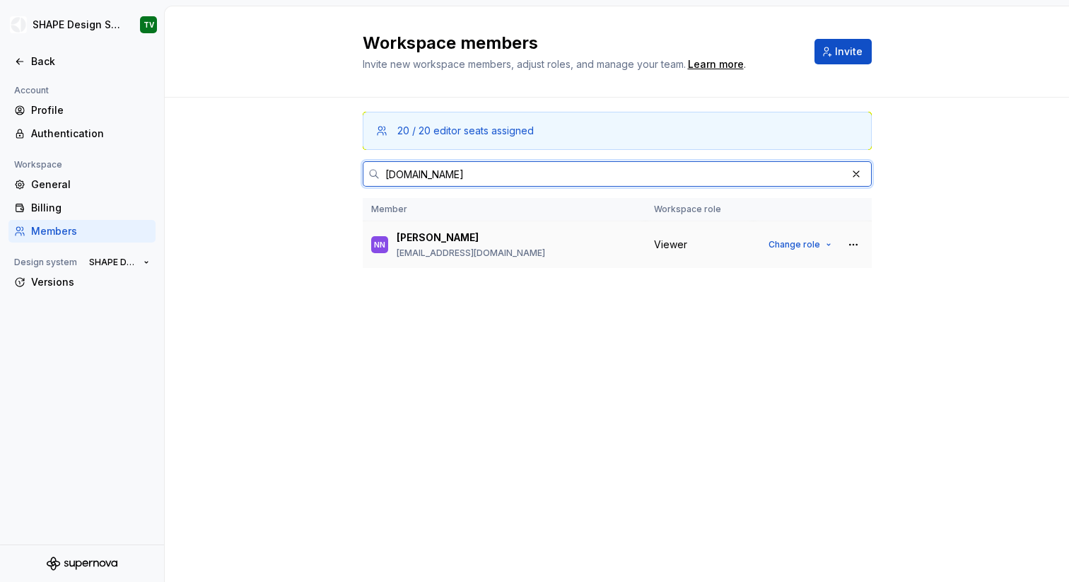
type input "[DOMAIN_NAME]"
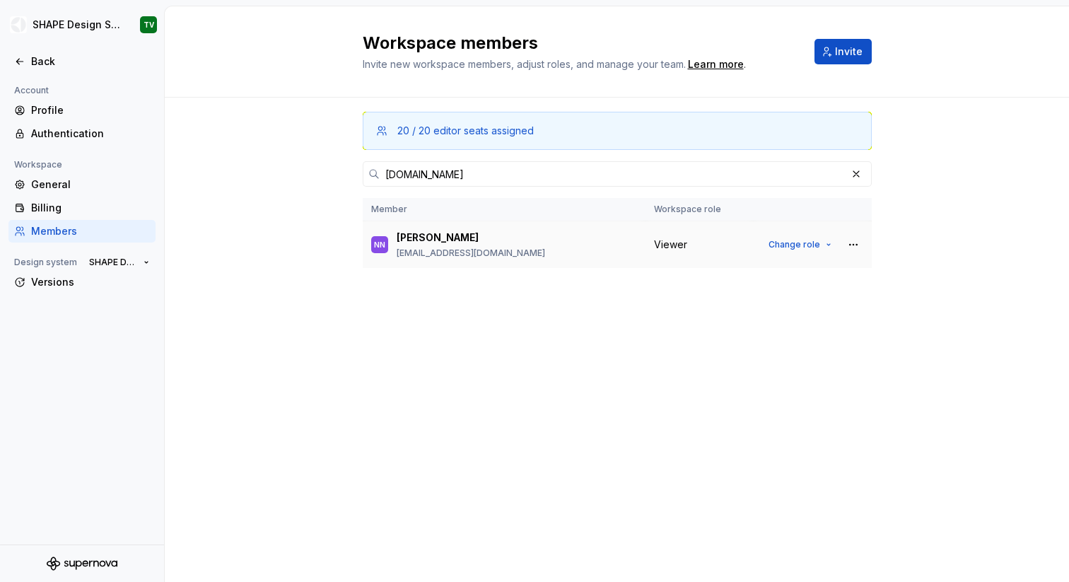
drag, startPoint x: 547, startPoint y: 255, endPoint x: 396, endPoint y: 255, distance: 150.6
click at [396, 255] on div "NN [PERSON_NAME] [PERSON_NAME][EMAIL_ADDRESS][DOMAIN_NAME]" at bounding box center [504, 245] width 266 height 30
click at [859, 173] on button "button" at bounding box center [857, 174] width 20 height 20
click at [847, 173] on input "[DOMAIN_NAME]" at bounding box center [613, 173] width 467 height 25
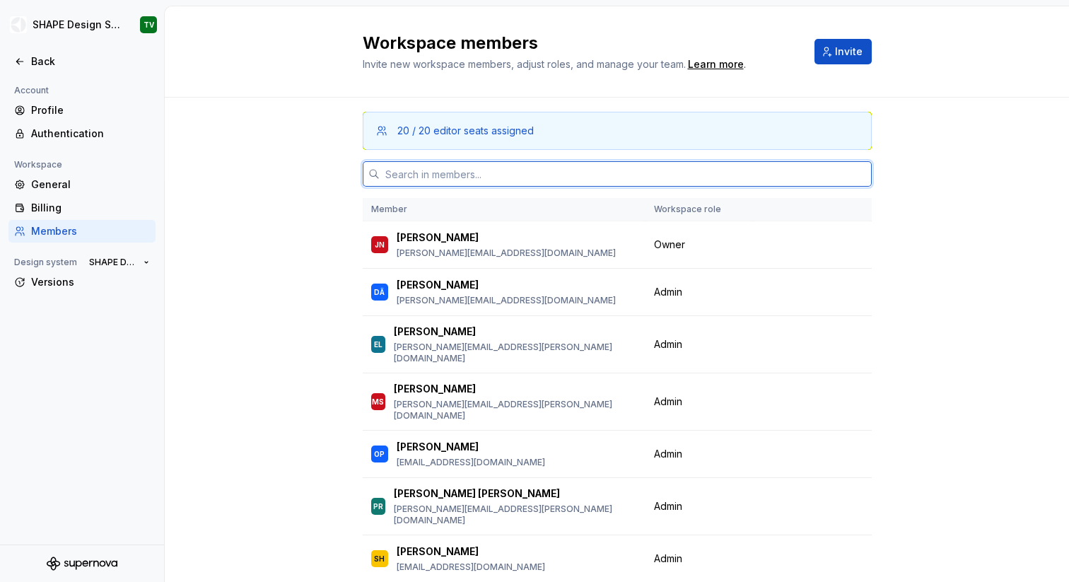
paste input "[DOMAIN_NAME]"
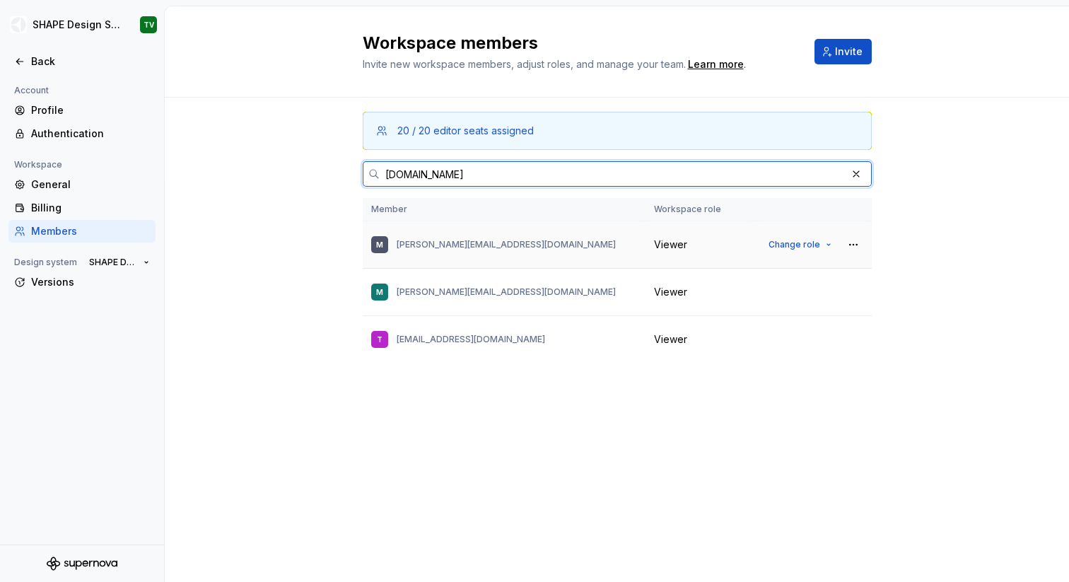
type input "[DOMAIN_NAME]"
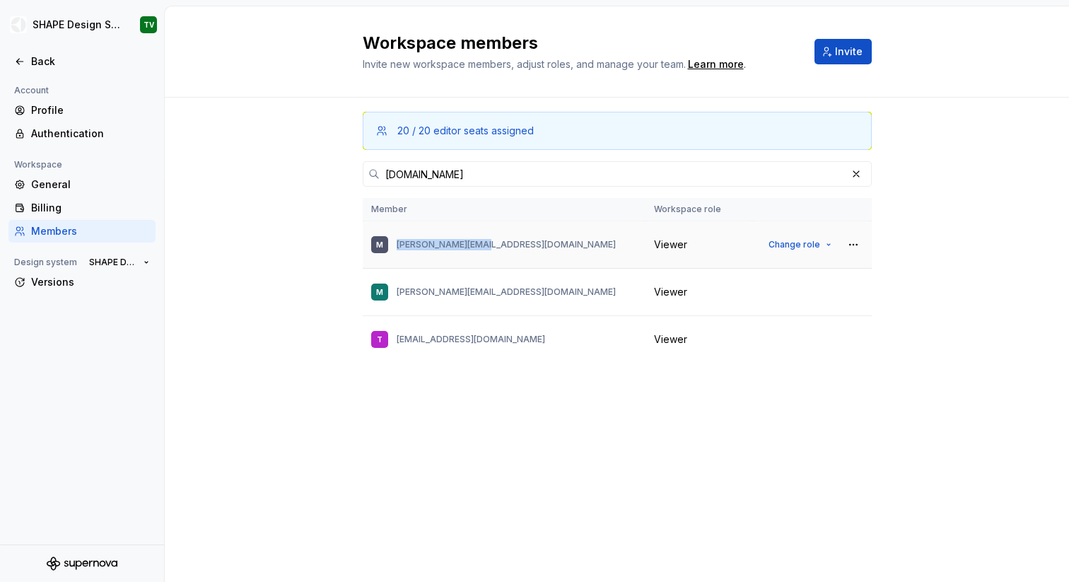
drag, startPoint x: 506, startPoint y: 247, endPoint x: 397, endPoint y: 247, distance: 109.6
click at [397, 247] on div "[PERSON_NAME] [PERSON_NAME][EMAIL_ADDRESS][DOMAIN_NAME]" at bounding box center [504, 245] width 266 height 30
drag, startPoint x: 494, startPoint y: 293, endPoint x: 397, endPoint y: 294, distance: 97.6
click at [397, 294] on div "[PERSON_NAME] [PERSON_NAME][EMAIL_ADDRESS][DOMAIN_NAME]" at bounding box center [504, 292] width 266 height 30
drag, startPoint x: 506, startPoint y: 337, endPoint x: 392, endPoint y: 337, distance: 113.9
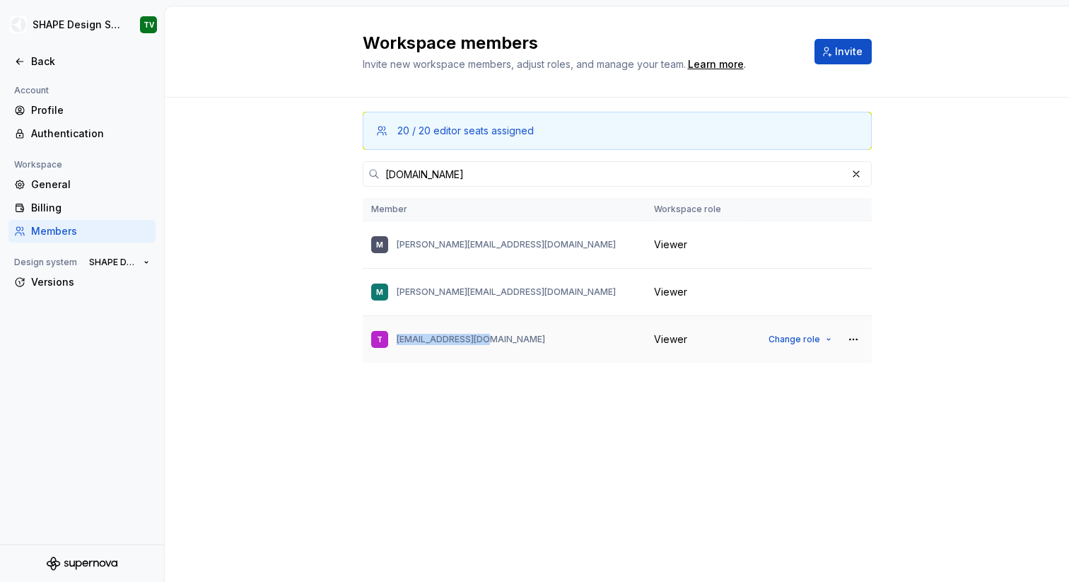
click at [392, 337] on div "T [EMAIL_ADDRESS][DOMAIN_NAME]" at bounding box center [504, 340] width 266 height 30
click at [525, 174] on input "[DOMAIN_NAME]" at bounding box center [613, 173] width 467 height 25
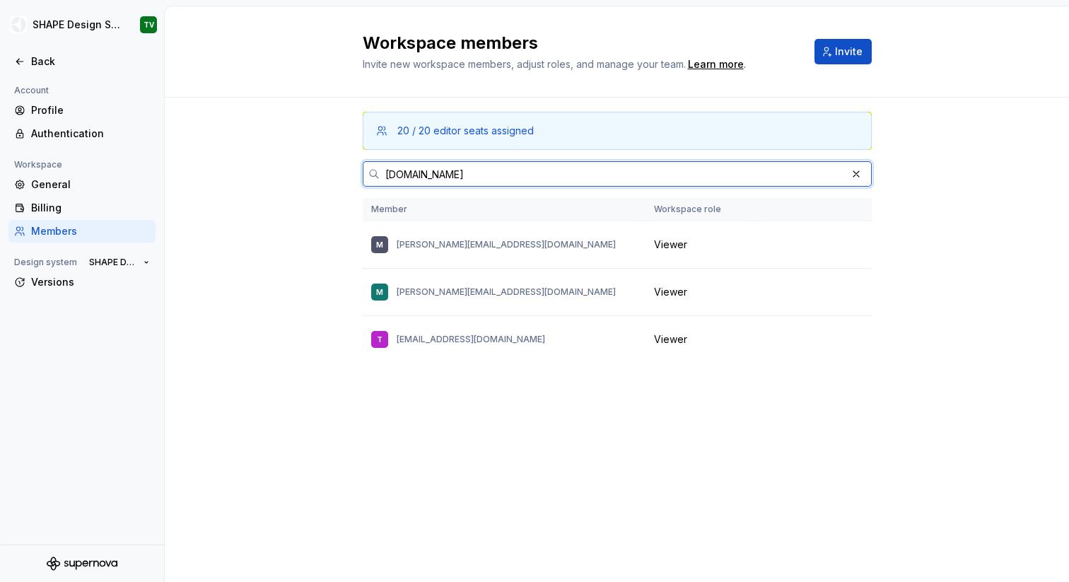
click at [525, 174] on input "[DOMAIN_NAME]" at bounding box center [613, 173] width 467 height 25
paste input "[DOMAIN_NAME]"
click at [857, 175] on div at bounding box center [626, 173] width 492 height 25
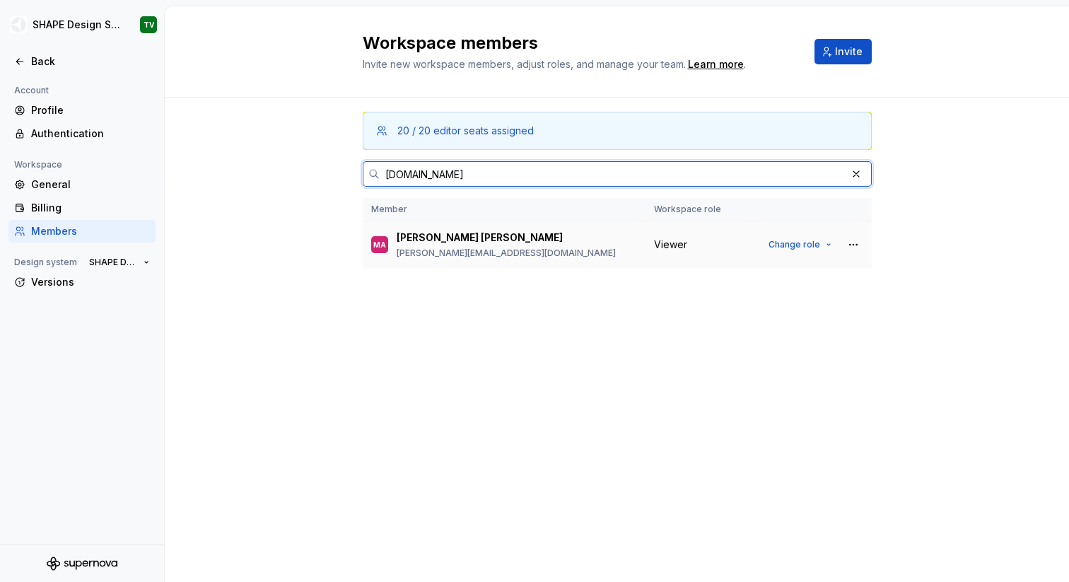
type input "[DOMAIN_NAME]"
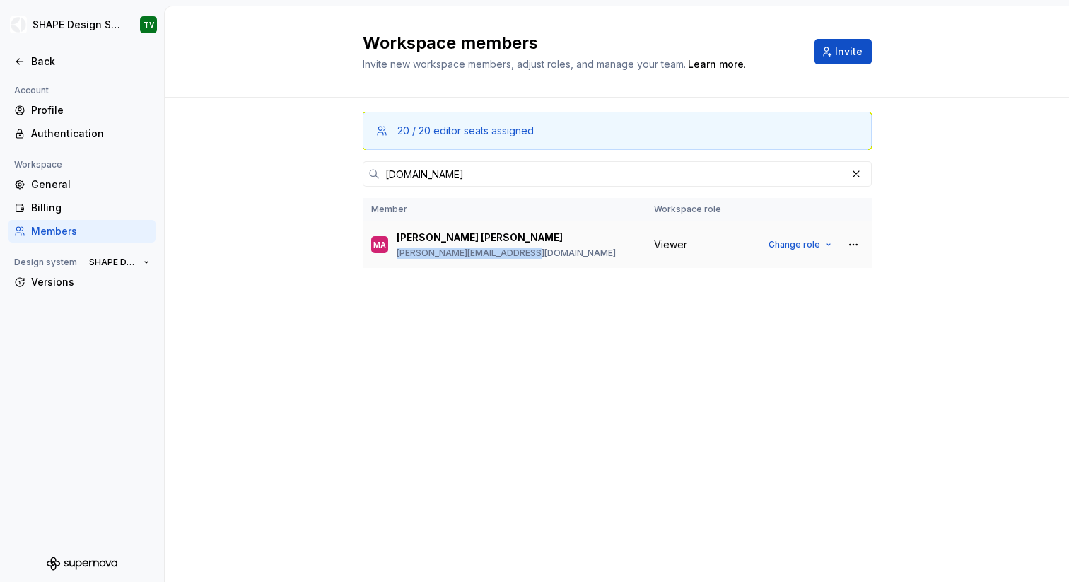
drag, startPoint x: 501, startPoint y: 255, endPoint x: 393, endPoint y: 255, distance: 108.2
click at [393, 255] on div "MA [PERSON_NAME] [PERSON_NAME] [PERSON_NAME][EMAIL_ADDRESS][DOMAIN_NAME]" at bounding box center [504, 245] width 266 height 30
click at [858, 176] on button "button" at bounding box center [857, 174] width 20 height 20
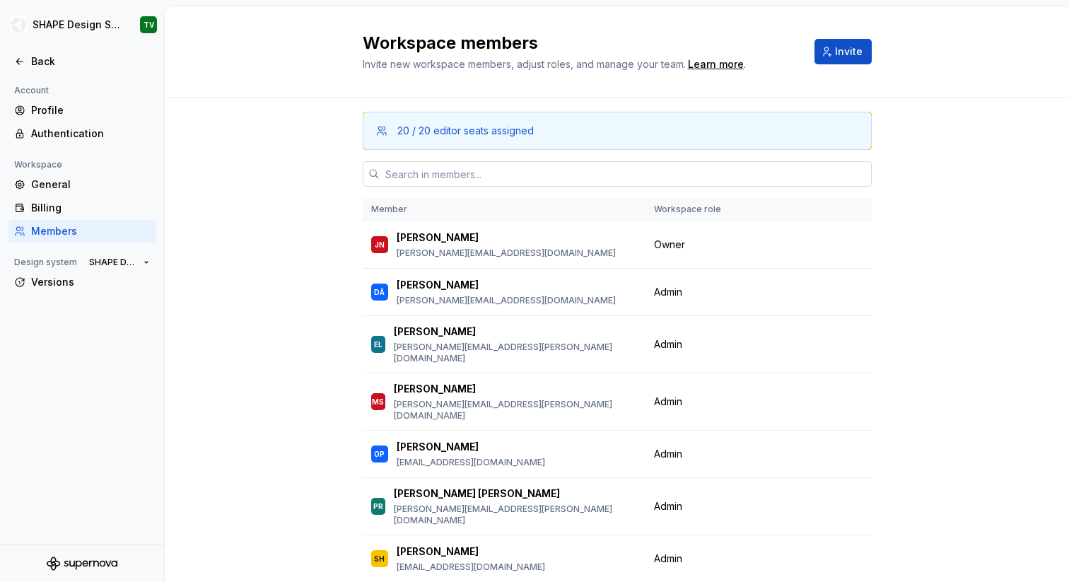
click at [719, 177] on input "text" at bounding box center [626, 173] width 492 height 25
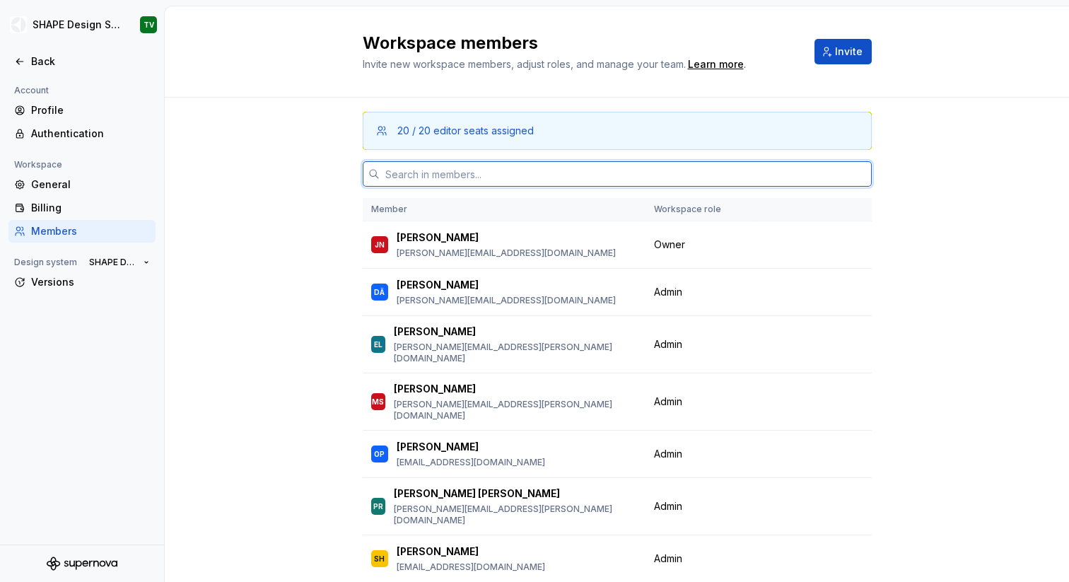
paste input "[DOMAIN_NAME]"
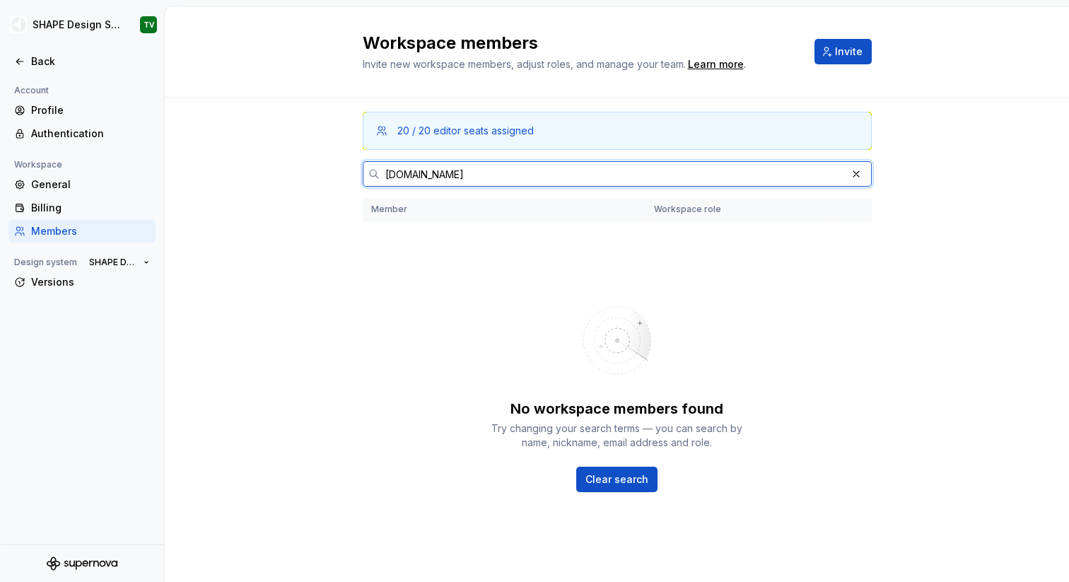
type input "[DOMAIN_NAME]"
click at [543, 181] on input "[DOMAIN_NAME]" at bounding box center [613, 173] width 467 height 25
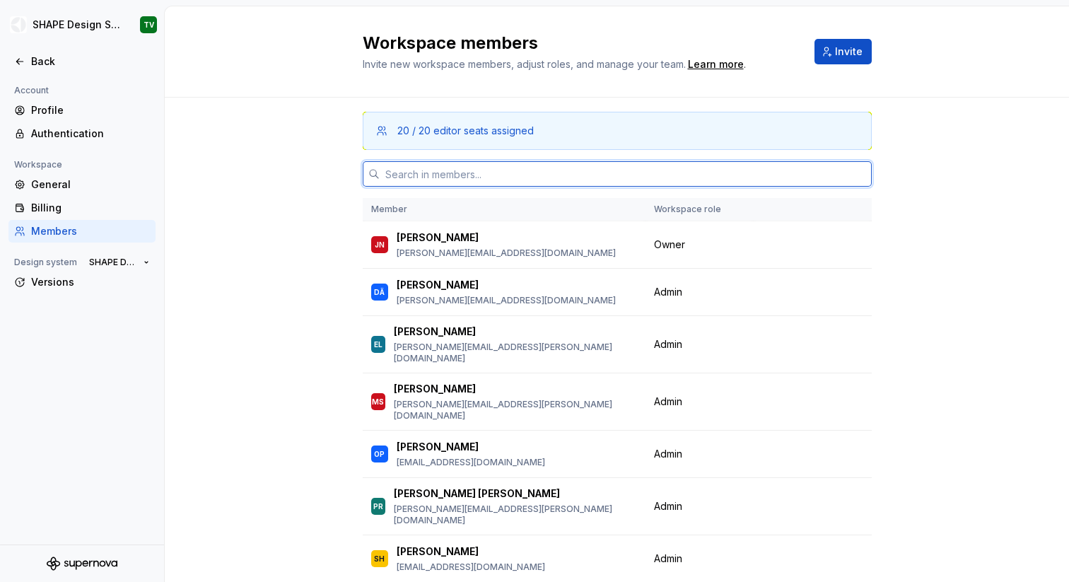
paste input "[DOMAIN_NAME]"
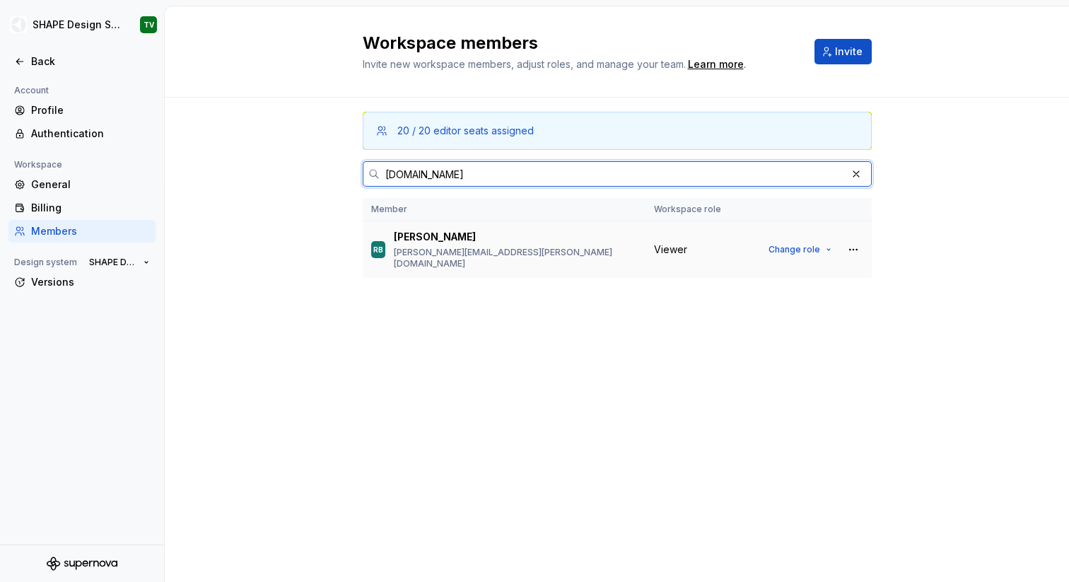
type input "[DOMAIN_NAME]"
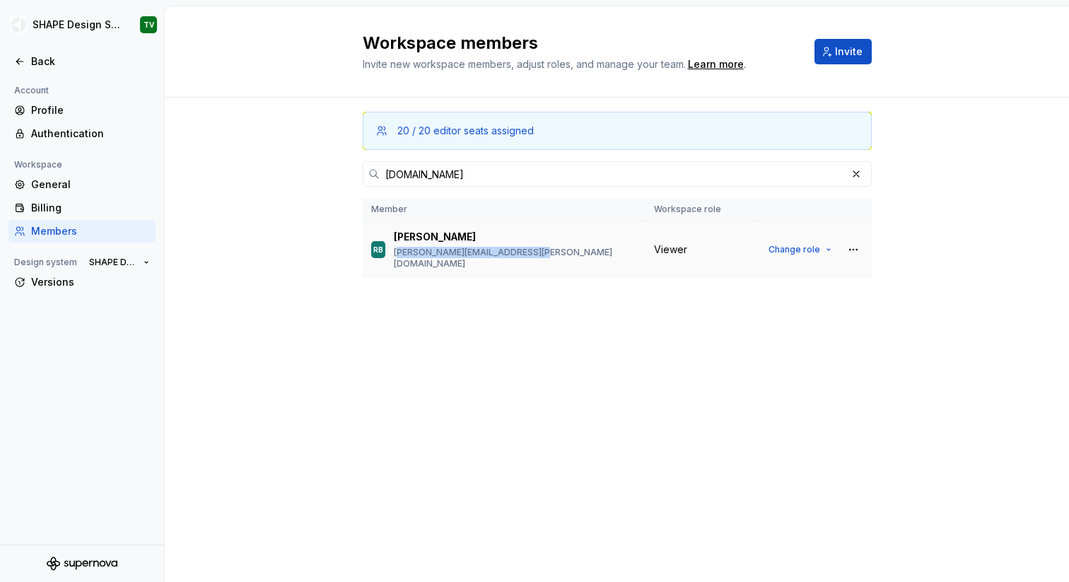
drag, startPoint x: 558, startPoint y: 252, endPoint x: 400, endPoint y: 255, distance: 158.4
click at [399, 255] on div "[PERSON_NAME] Bender [EMAIL_ADDRESS][PERSON_NAME][DOMAIN_NAME]" at bounding box center [504, 250] width 266 height 40
click at [522, 245] on div "[PERSON_NAME] [PERSON_NAME][EMAIL_ADDRESS][PERSON_NAME][DOMAIN_NAME]" at bounding box center [515, 250] width 243 height 40
drag, startPoint x: 553, startPoint y: 247, endPoint x: 419, endPoint y: 248, distance: 134.4
click at [419, 248] on div "[PERSON_NAME] Bender [EMAIL_ADDRESS][PERSON_NAME][DOMAIN_NAME]" at bounding box center [504, 250] width 266 height 40
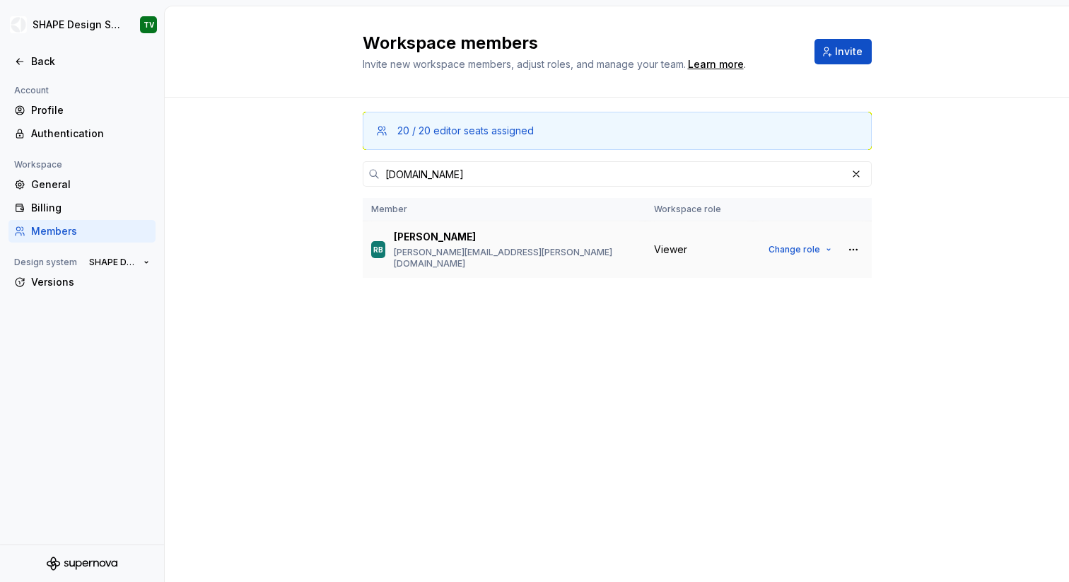
click at [537, 252] on div "[PERSON_NAME] Bender [EMAIL_ADDRESS][PERSON_NAME][DOMAIN_NAME]" at bounding box center [504, 250] width 266 height 40
drag, startPoint x: 529, startPoint y: 253, endPoint x: 394, endPoint y: 254, distance: 135.1
click at [394, 254] on div "[PERSON_NAME] Bender [EMAIL_ADDRESS][PERSON_NAME][DOMAIN_NAME]" at bounding box center [504, 250] width 266 height 40
